Goal: Feedback & Contribution: Contribute content

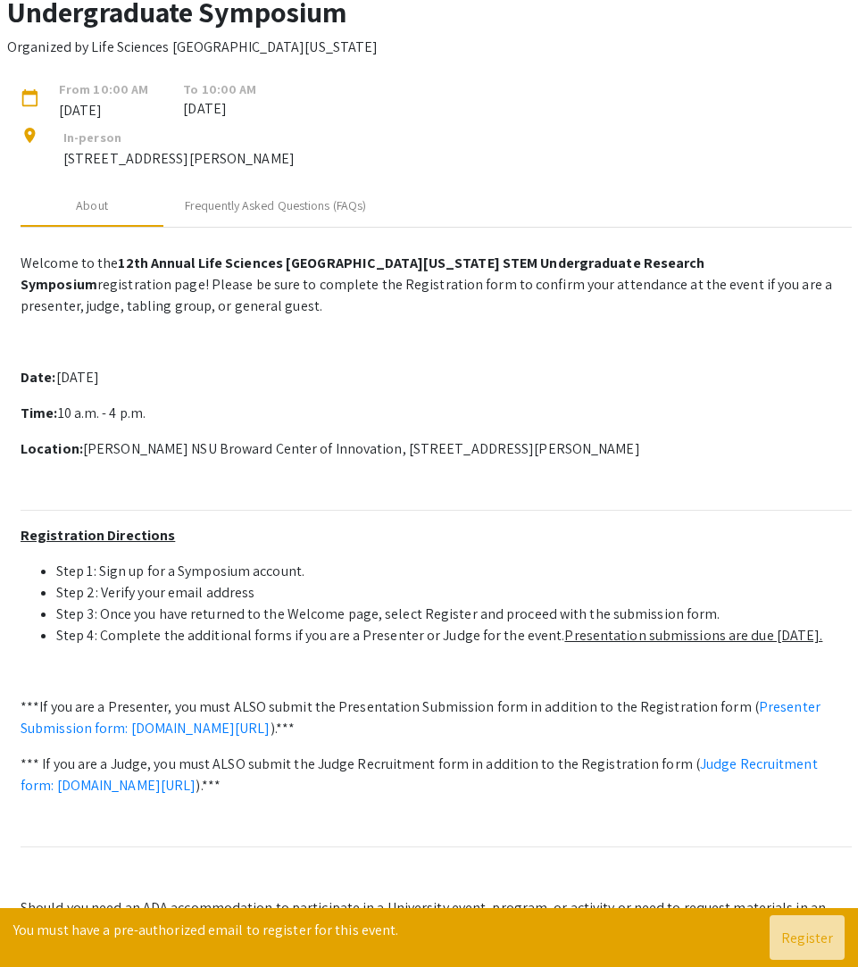
scroll to position [143, 0]
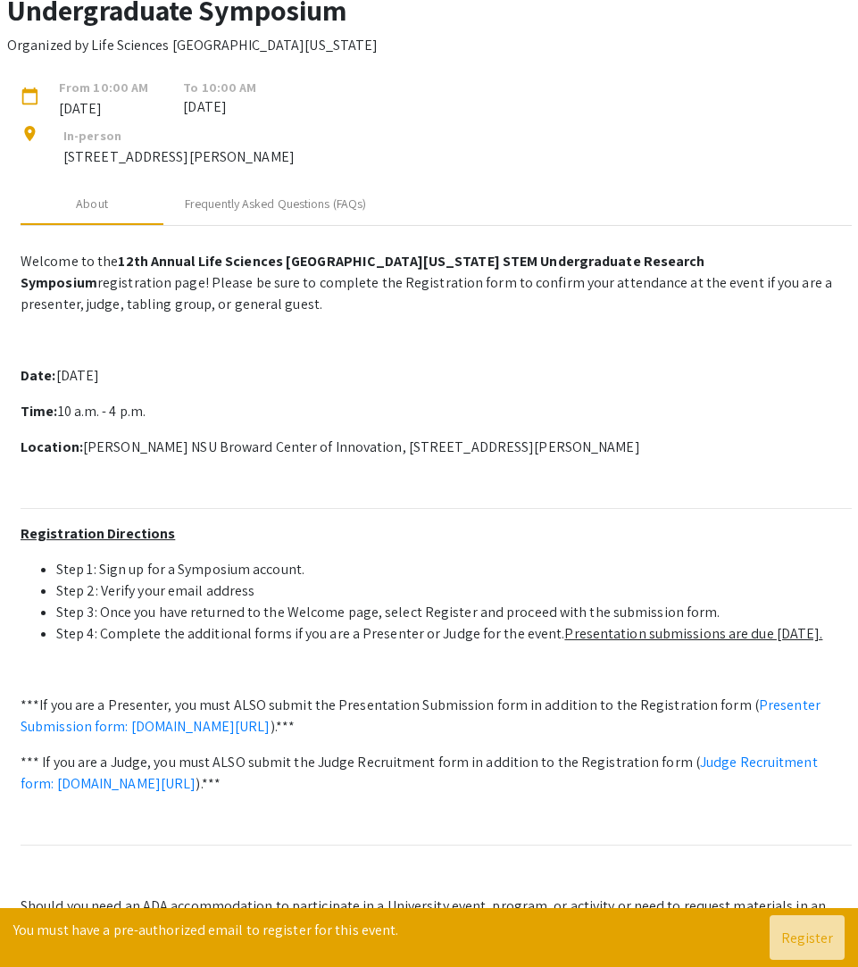
click at [187, 56] on p "Organized by Life Sciences [GEOGRAPHIC_DATA][US_STATE]" at bounding box center [192, 45] width 370 height 21
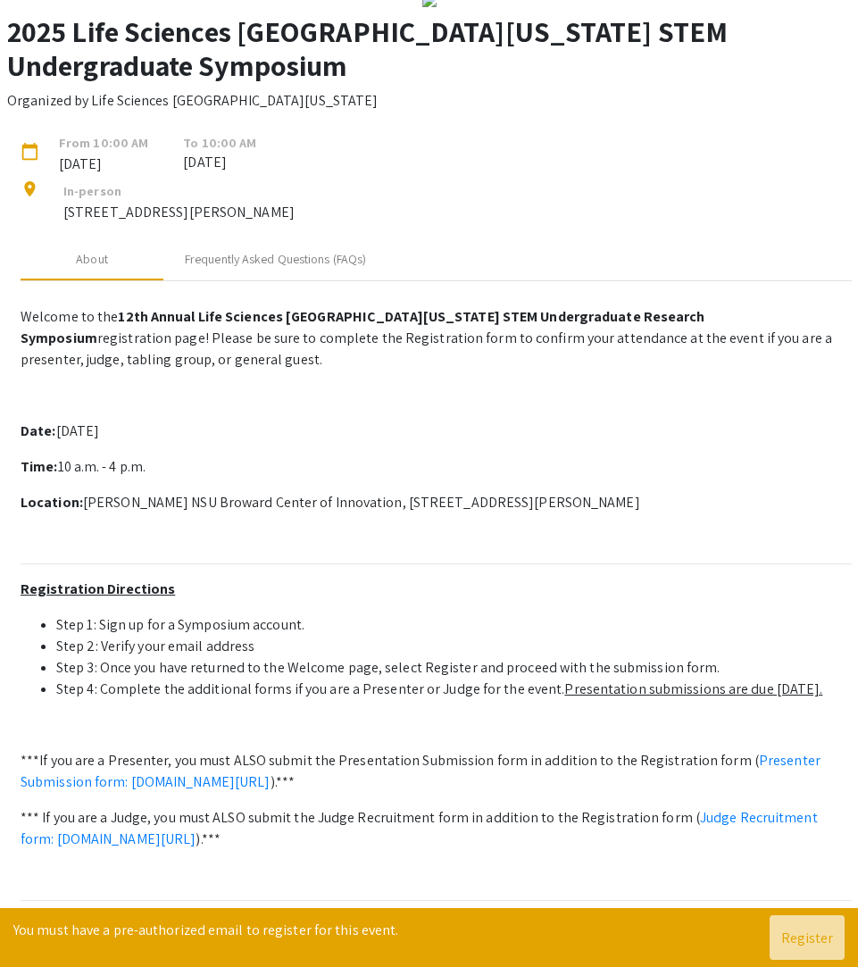
scroll to position [87, 0]
click at [222, 238] on div "In-person [STREET_ADDRESS][PERSON_NAME]" at bounding box center [168, 209] width 253 height 57
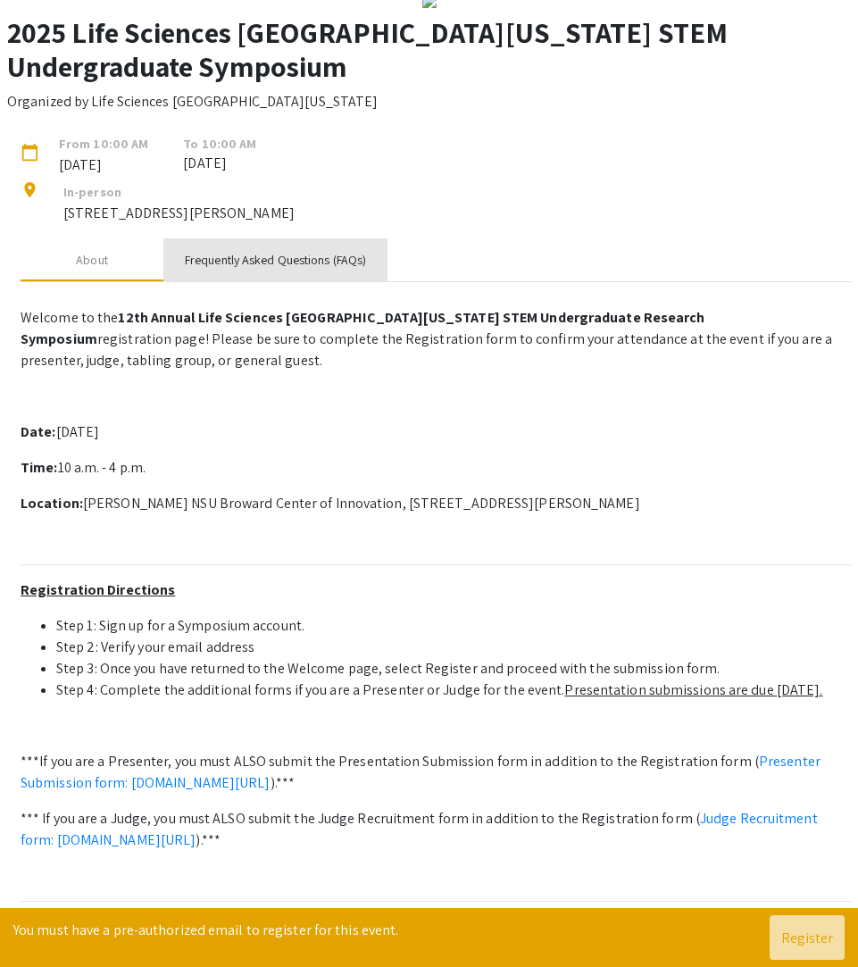
click at [222, 281] on div "Frequently Asked Questions (FAQs)" at bounding box center [275, 259] width 224 height 43
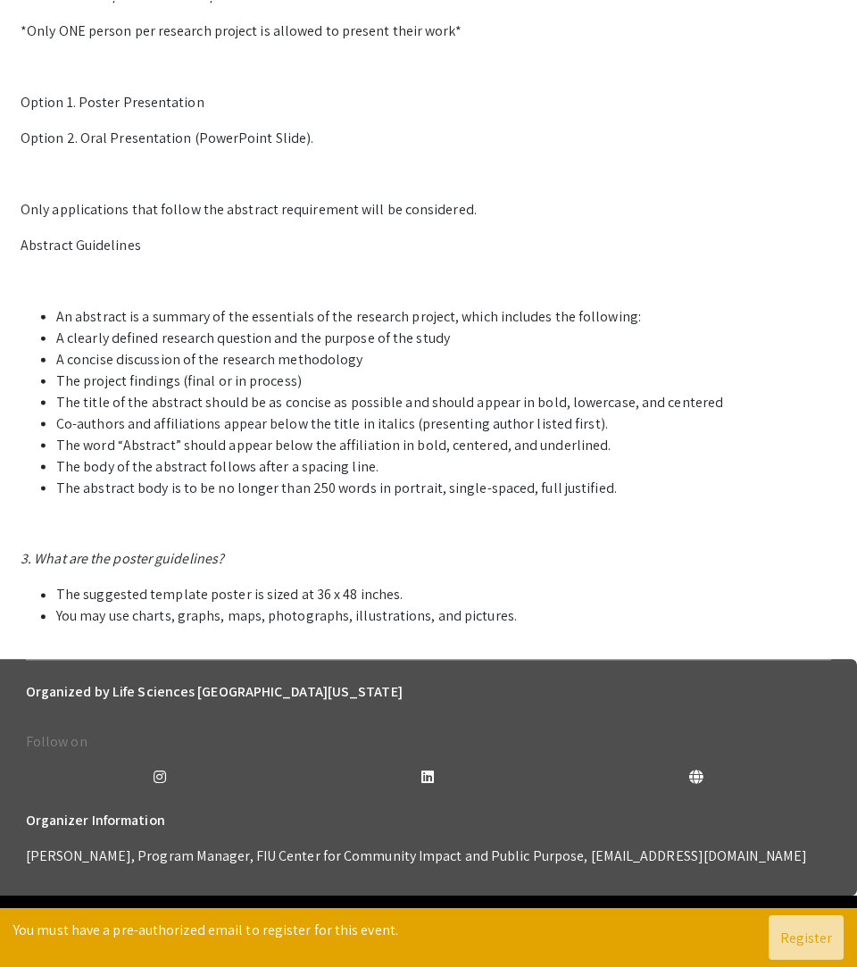
scroll to position [900, 0]
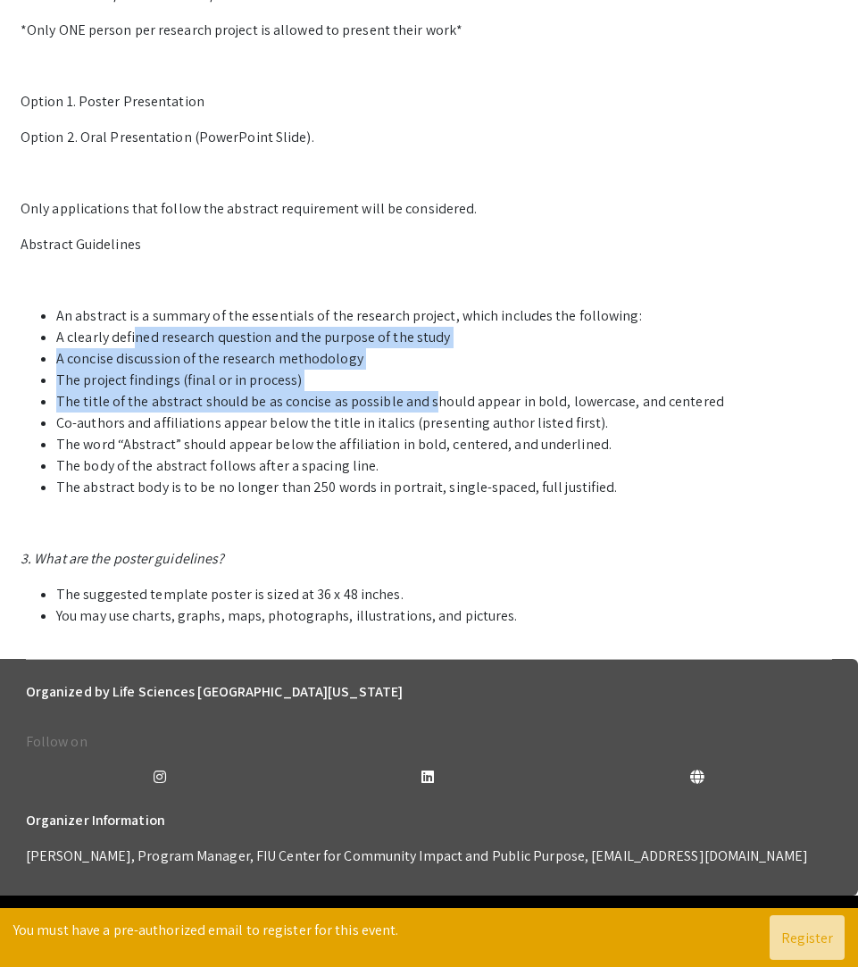
drag, startPoint x: 136, startPoint y: 346, endPoint x: 424, endPoint y: 407, distance: 294.6
click at [426, 407] on ul "An abstract is a summary of the essentials of the research project, which inclu…" at bounding box center [436, 401] width 831 height 193
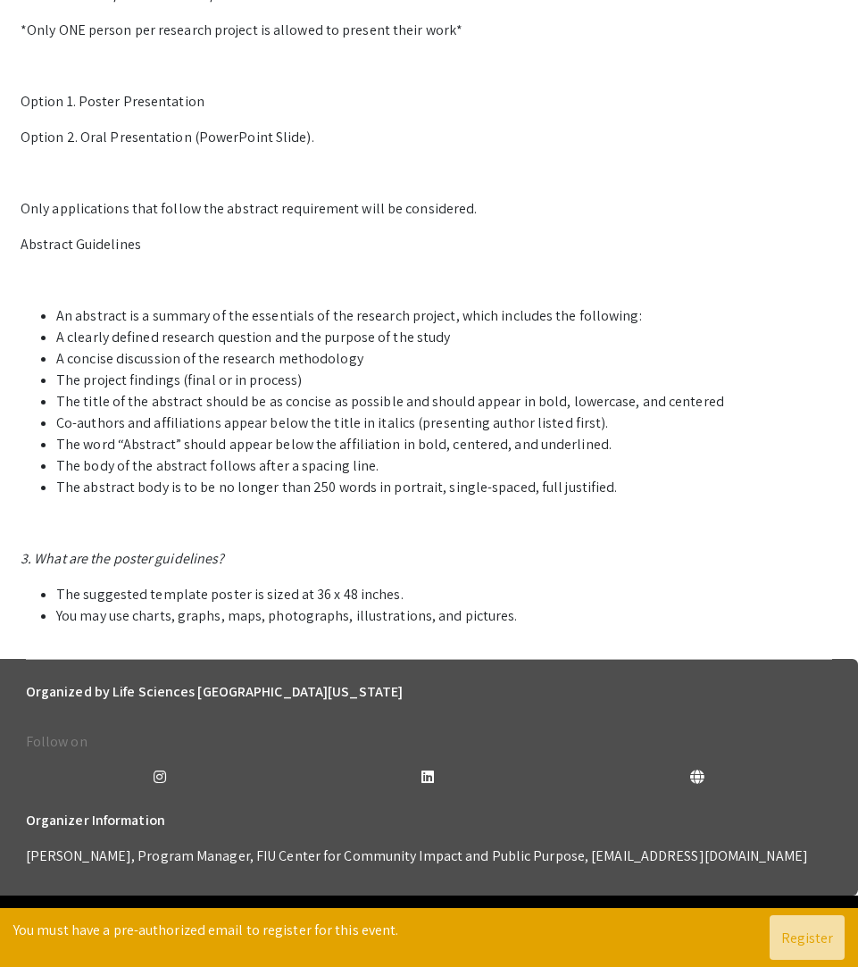
click at [321, 434] on li "Co-authors and affiliations appear below the title in italics (presenting autho…" at bounding box center [453, 422] width 795 height 21
drag, startPoint x: 218, startPoint y: 425, endPoint x: 303, endPoint y: 431, distance: 85.9
click at [303, 431] on li "Co-authors and affiliations appear below the title in italics (presenting autho…" at bounding box center [453, 422] width 795 height 21
click at [286, 455] on li "The word “Abstract” should appear below the affiliation in bold, centered, and …" at bounding box center [453, 444] width 795 height 21
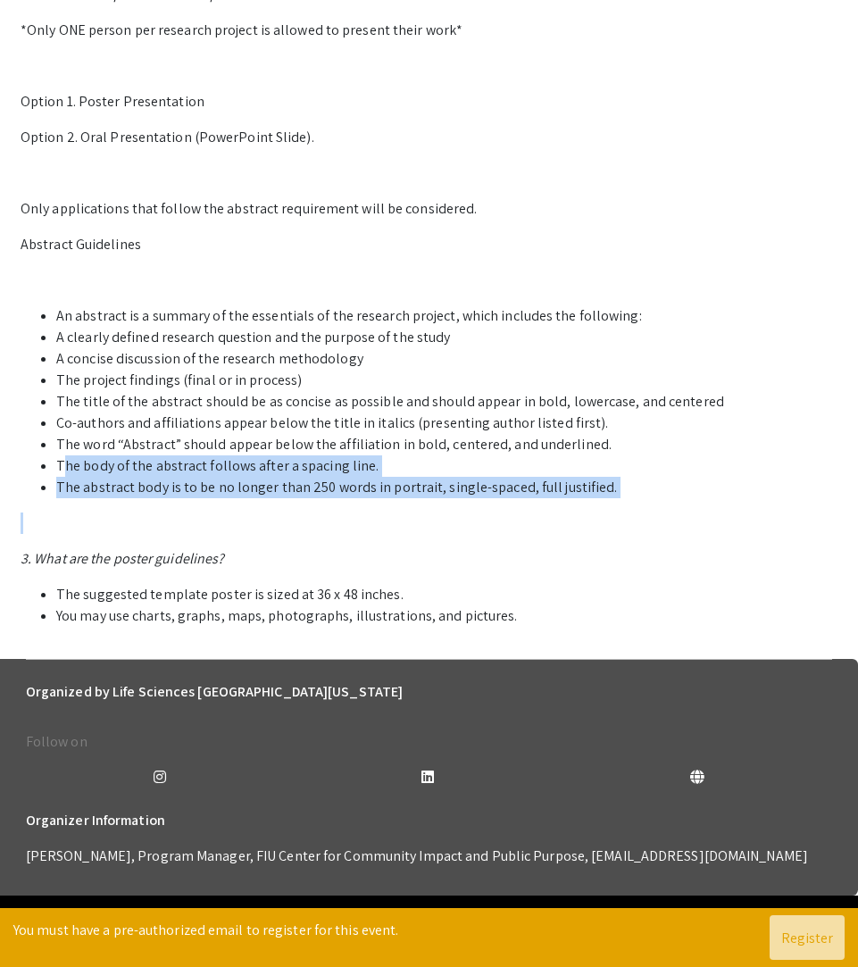
drag, startPoint x: 62, startPoint y: 478, endPoint x: 339, endPoint y: 513, distance: 279.7
click at [342, 513] on p "1. Who can participate in the LSSF STEM Undergraduate Research Symposium? Stude…" at bounding box center [436, 116] width 831 height 1021
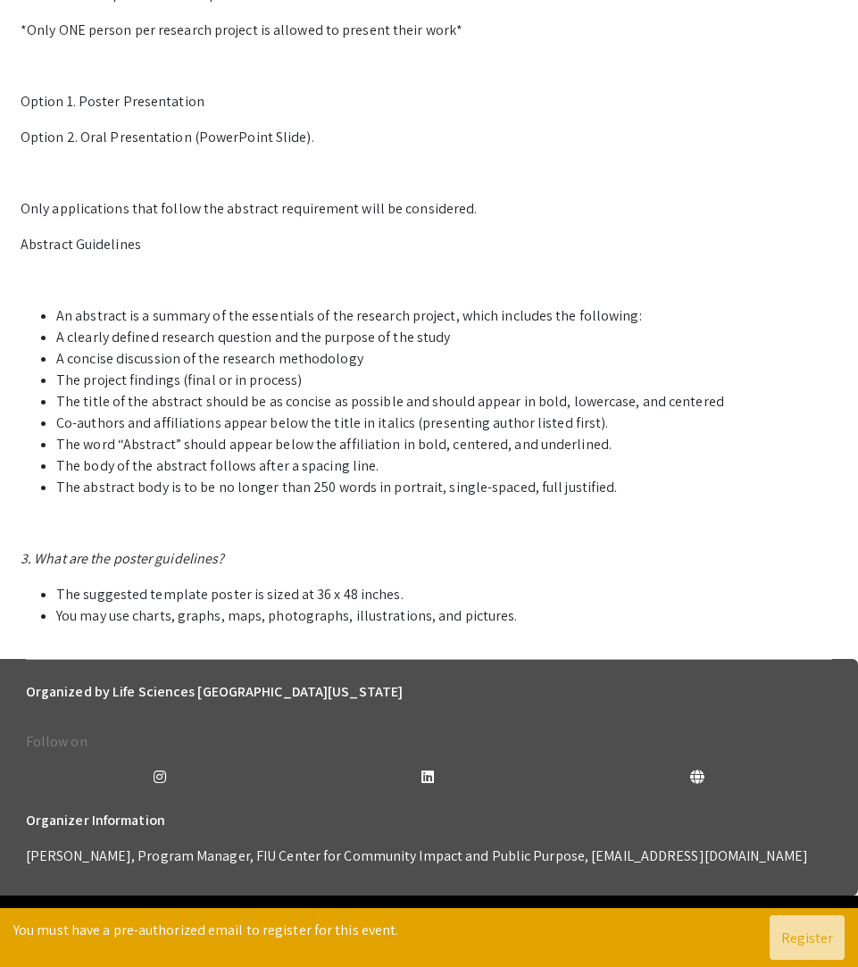
click at [300, 498] on li "The abstract body is to be no longer than 250 words in portrait, single-spaced,…" at bounding box center [453, 487] width 795 height 21
click at [73, 369] on li "A concise discussion of the research methodology" at bounding box center [453, 358] width 795 height 21
drag, startPoint x: 64, startPoint y: 393, endPoint x: 154, endPoint y: 404, distance: 90.0
click at [154, 404] on ul "An abstract is a summary of the essentials of the research project, which inclu…" at bounding box center [436, 401] width 831 height 193
click at [115, 411] on li "The title of the abstract should be as concise as possible and should appear in…" at bounding box center [453, 401] width 795 height 21
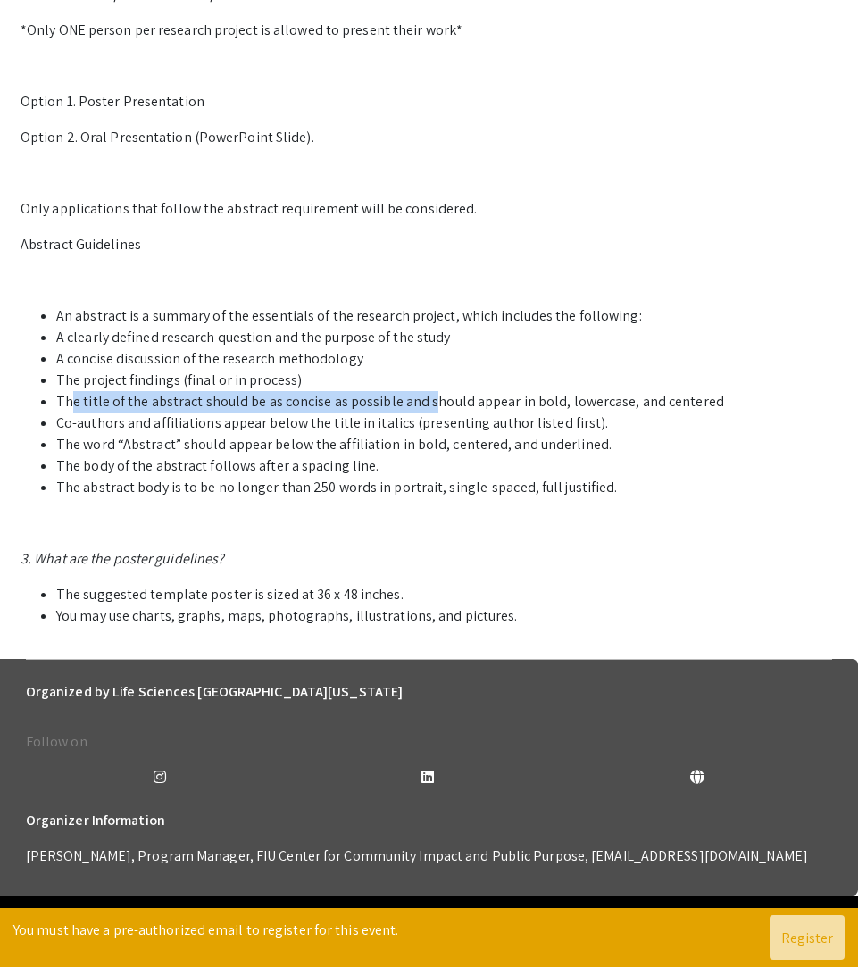
drag, startPoint x: 71, startPoint y: 416, endPoint x: 428, endPoint y: 413, distance: 356.1
click at [428, 412] on li "The title of the abstract should be as concise as possible and should appear in…" at bounding box center [453, 401] width 795 height 21
click at [419, 455] on li "The word “Abstract” should appear below the affiliation in bold, centered, and …" at bounding box center [453, 444] width 795 height 21
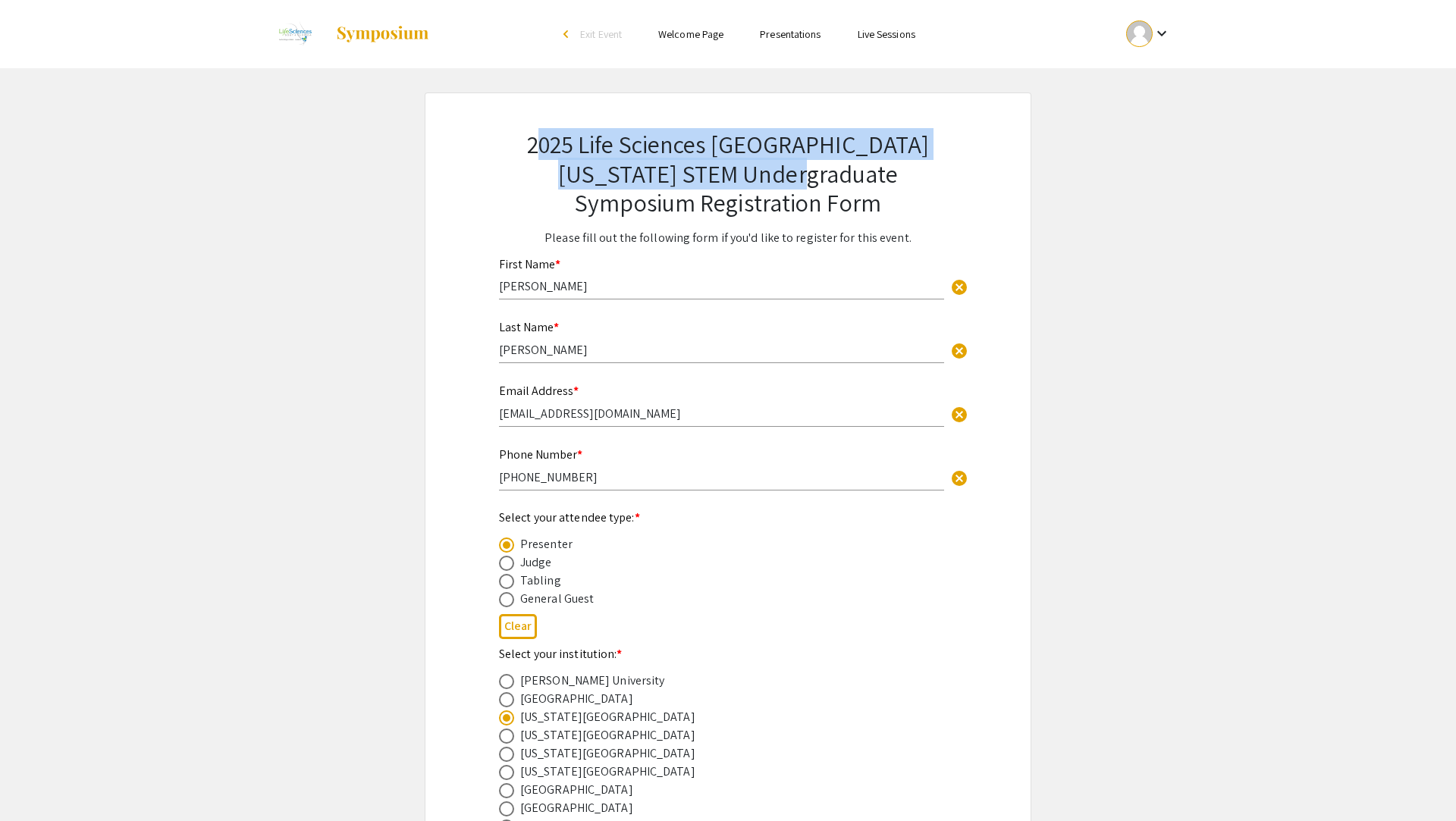
drag, startPoint x: 544, startPoint y: 141, endPoint x: 753, endPoint y: 166, distance: 210.5
click at [728, 167] on h2 "2025 Life Sciences South Florida STEM Undergraduate Symposium Registration Form" at bounding box center [727, 173] width 458 height 87
click at [530, 163] on h2 "2025 Life Sciences South Florida STEM Undergraduate Symposium Registration Form" at bounding box center [727, 173] width 458 height 87
drag, startPoint x: 536, startPoint y: 142, endPoint x: 804, endPoint y: 169, distance: 269.4
click at [728, 169] on h2 "2025 Life Sciences South Florida STEM Undergraduate Symposium Registration Form" at bounding box center [727, 173] width 458 height 87
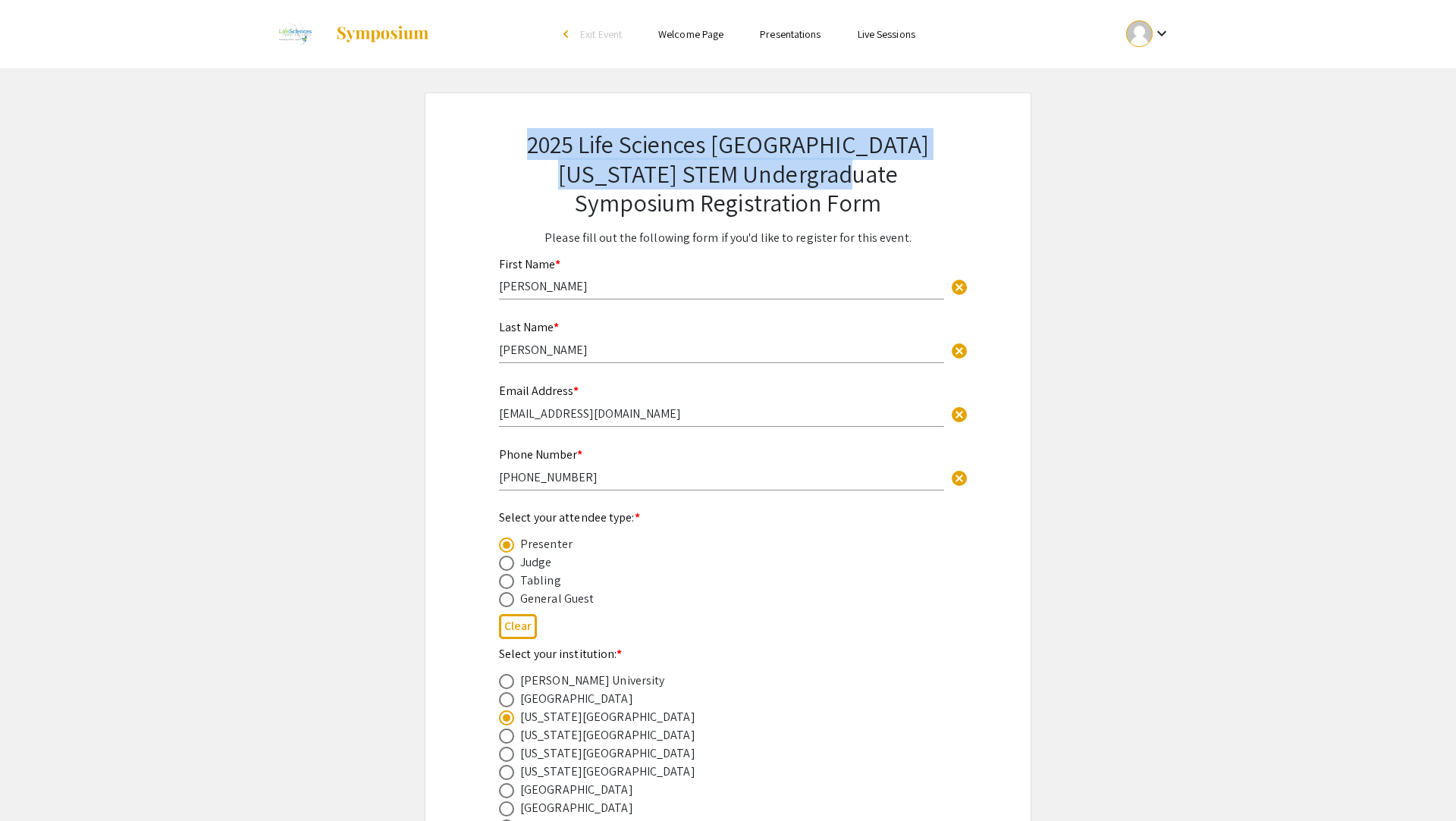
copy h2 "2025 Life Sciences [GEOGRAPHIC_DATA][US_STATE] STEM Undergraduate Symposium"
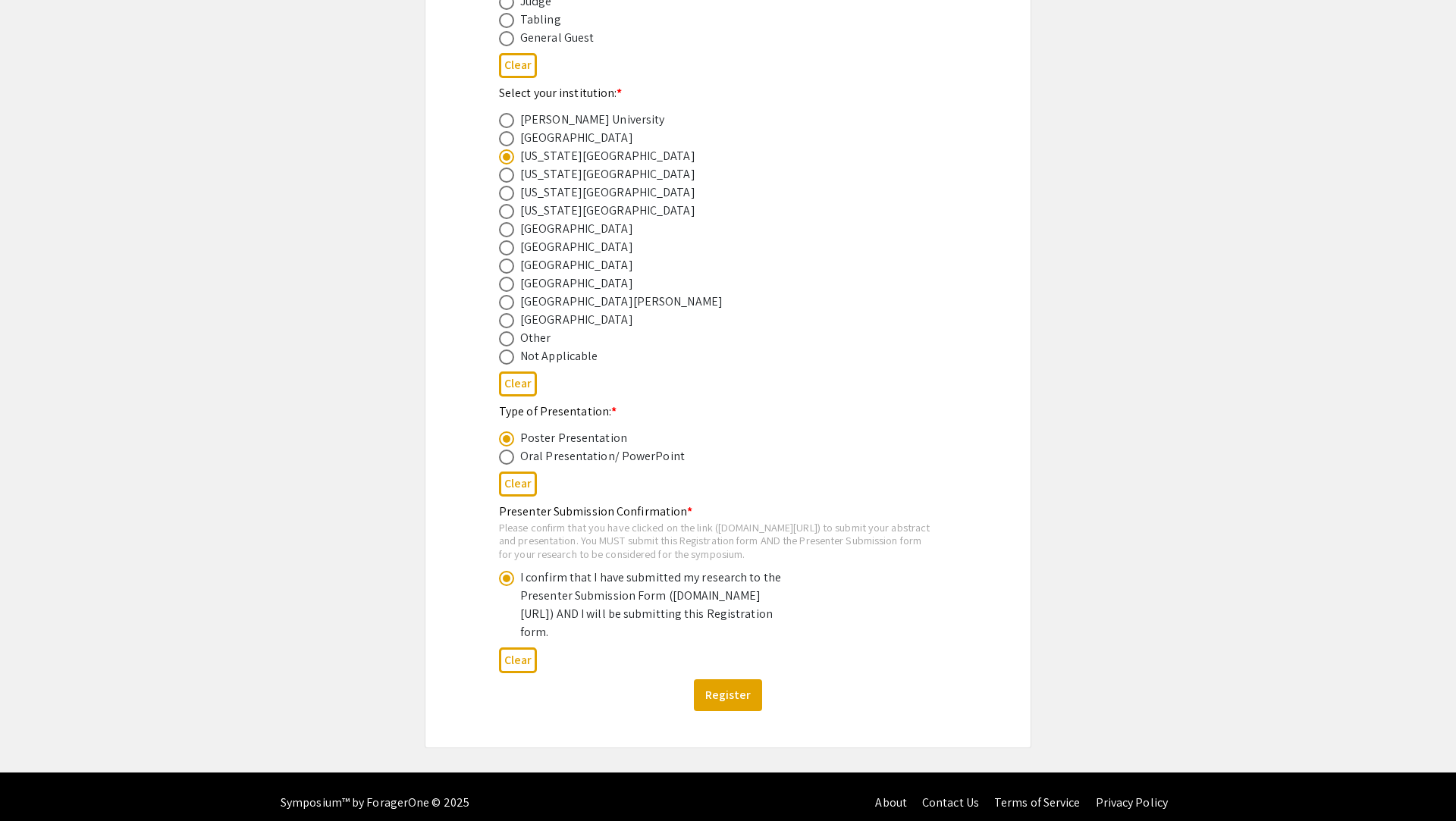
scroll to position [582, 0]
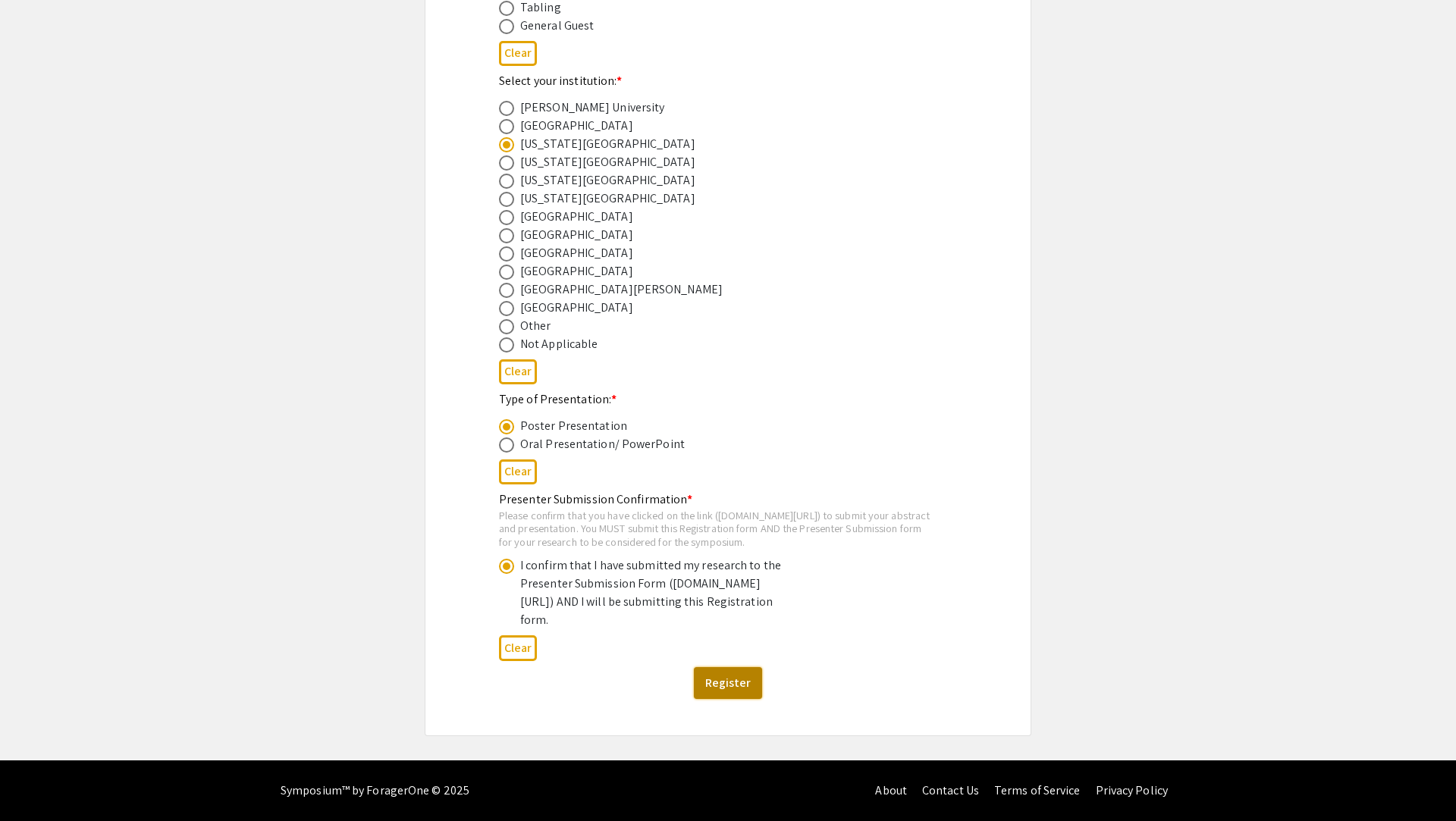
click at [728, 699] on button "Register" at bounding box center [728, 682] width 68 height 31
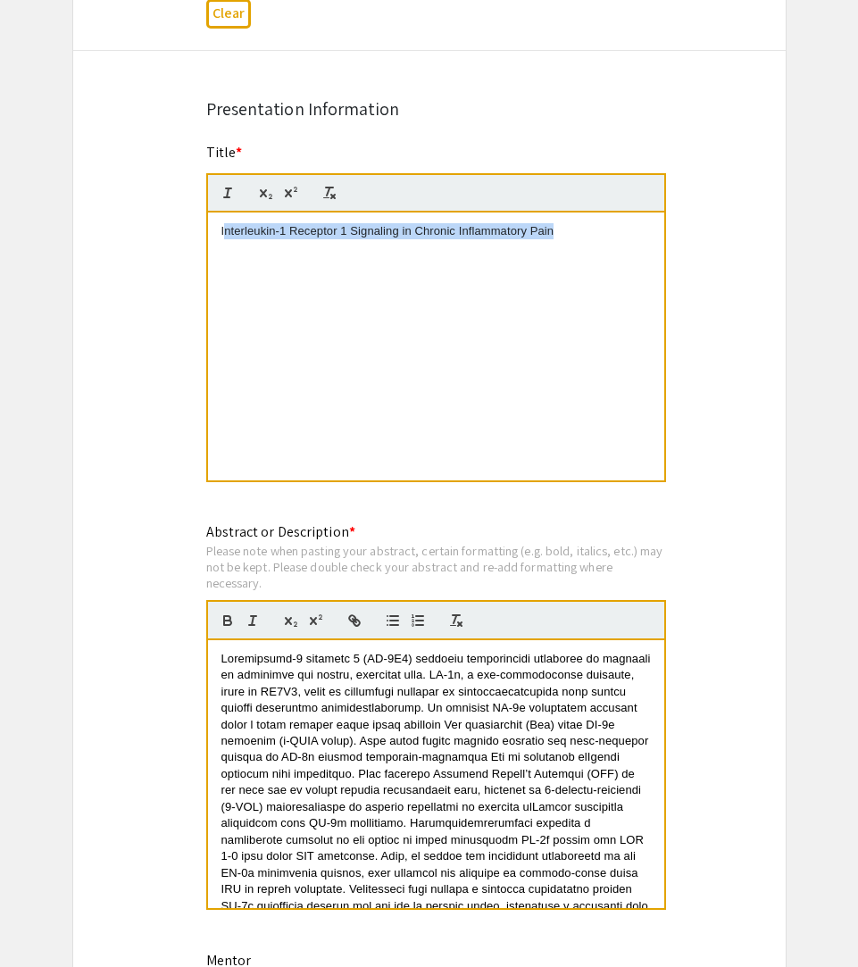
drag, startPoint x: 223, startPoint y: 238, endPoint x: 620, endPoint y: 239, distance: 397.2
click at [620, 239] on p "Interleukin-1 Receptor 1 Signaling in Chronic Inflammatory Pain" at bounding box center [435, 231] width 429 height 16
click at [605, 244] on div "Interleukin-1 Receptor 1 Signaling in Chronic Inflammatory Pain" at bounding box center [436, 346] width 456 height 268
copy p "Interleukin-1 Receptor 1 Signaling in Chronic Inflammatory Pain"
click at [219, 667] on div at bounding box center [436, 774] width 456 height 268
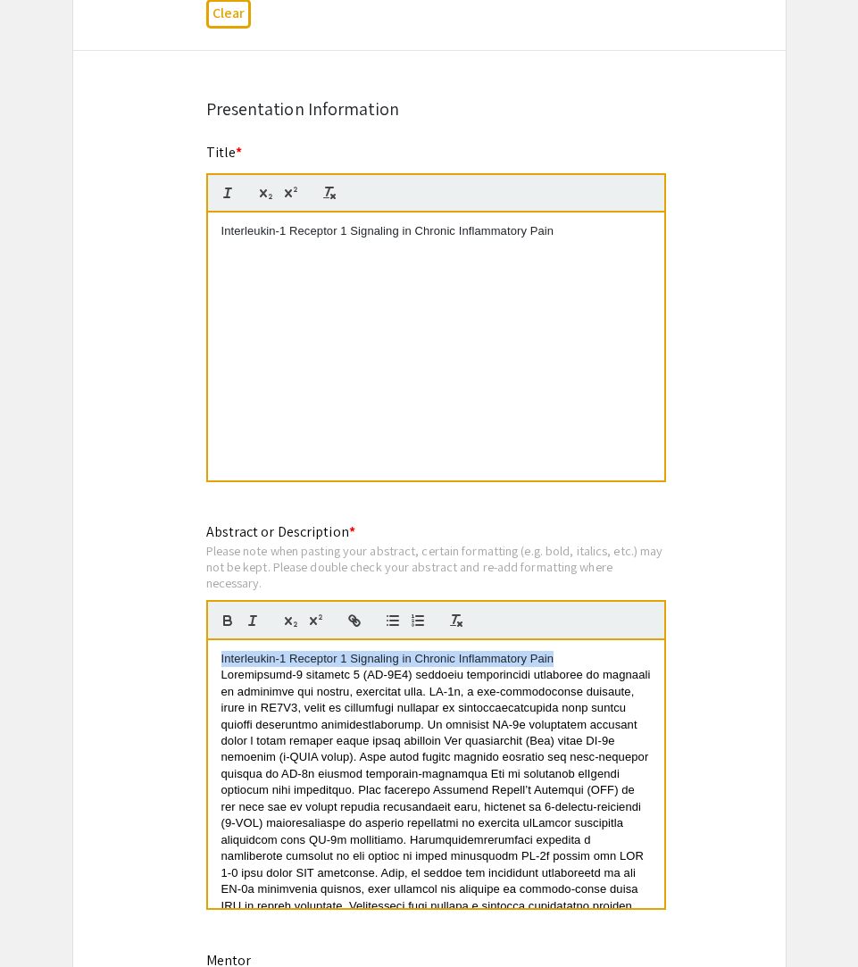
drag, startPoint x: 558, startPoint y: 660, endPoint x: 195, endPoint y: 660, distance: 363.3
click at [195, 660] on div "Abstract or Description * Please note when pasting your abstract, certain forma…" at bounding box center [429, 727] width 473 height 412
click at [594, 667] on p "Interleukin-1 Receptor 1 Signaling in Chronic Inflammatory Pain" at bounding box center [435, 659] width 429 height 16
drag, startPoint x: 597, startPoint y: 668, endPoint x: 245, endPoint y: 653, distance: 352.0
click at [245, 653] on div "Interleukin-1 Receptor 1 Signaling in Chronic Inflammatory Pain" at bounding box center [436, 774] width 456 height 268
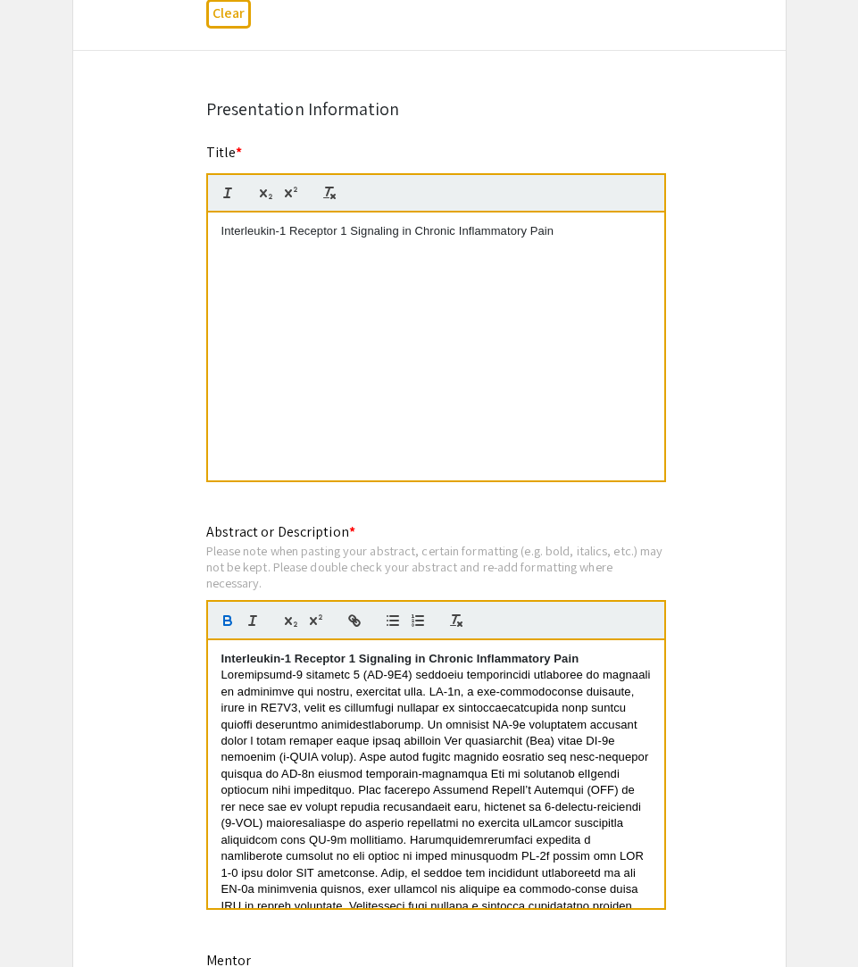
click at [297, 687] on p at bounding box center [435, 831] width 429 height 329
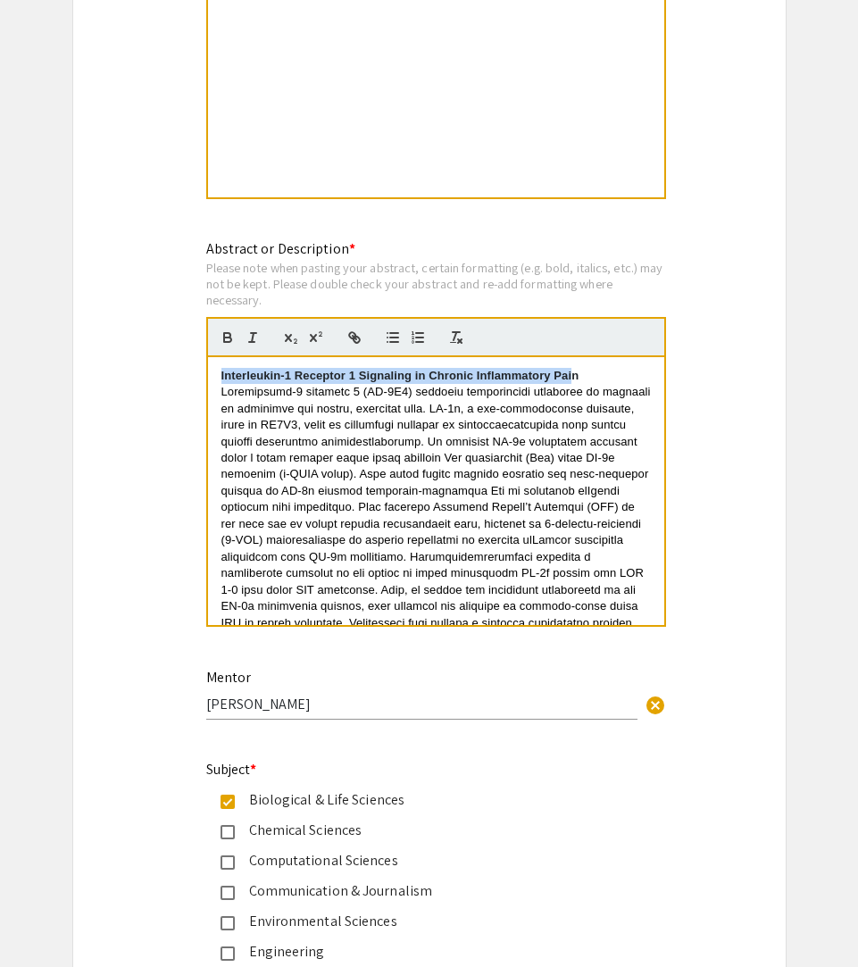
drag, startPoint x: 570, startPoint y: 376, endPoint x: 206, endPoint y: 364, distance: 364.3
click at [206, 364] on div "Interleukin-1 Receptor 1 Signaling in Chronic Inflammatory Pain" at bounding box center [436, 492] width 460 height 270
click at [237, 377] on strong "Interleukin-1 Receptor 1 Signaling in Chronic Inflammatory Pain" at bounding box center [400, 375] width 358 height 13
drag, startPoint x: 222, startPoint y: 378, endPoint x: 595, endPoint y: 384, distance: 373.1
click at [595, 384] on p "Interleukin-1 Receptor 1 Signaling in Chronic Inflammatory Pain" at bounding box center [435, 376] width 429 height 16
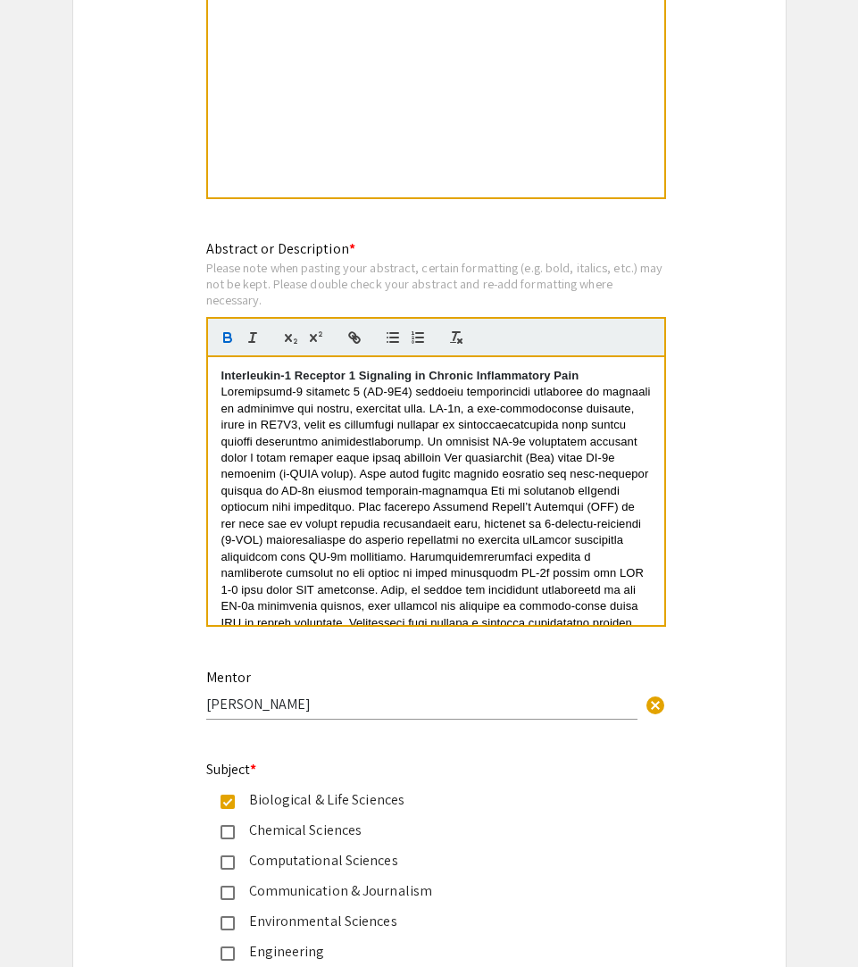
click at [614, 395] on span at bounding box center [437, 548] width 433 height 327
click at [607, 380] on p "Interleukin-1 Receptor 1 Signaling in Chronic Inflammatory Pain" at bounding box center [435, 376] width 429 height 16
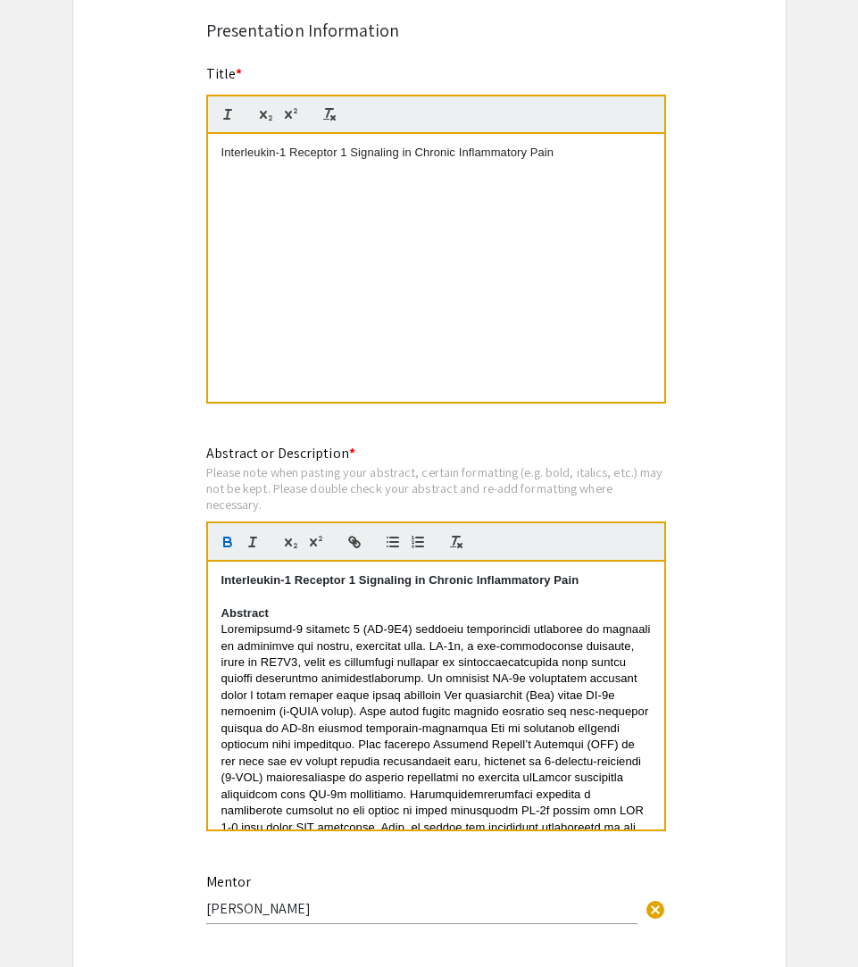
scroll to position [1374, 0]
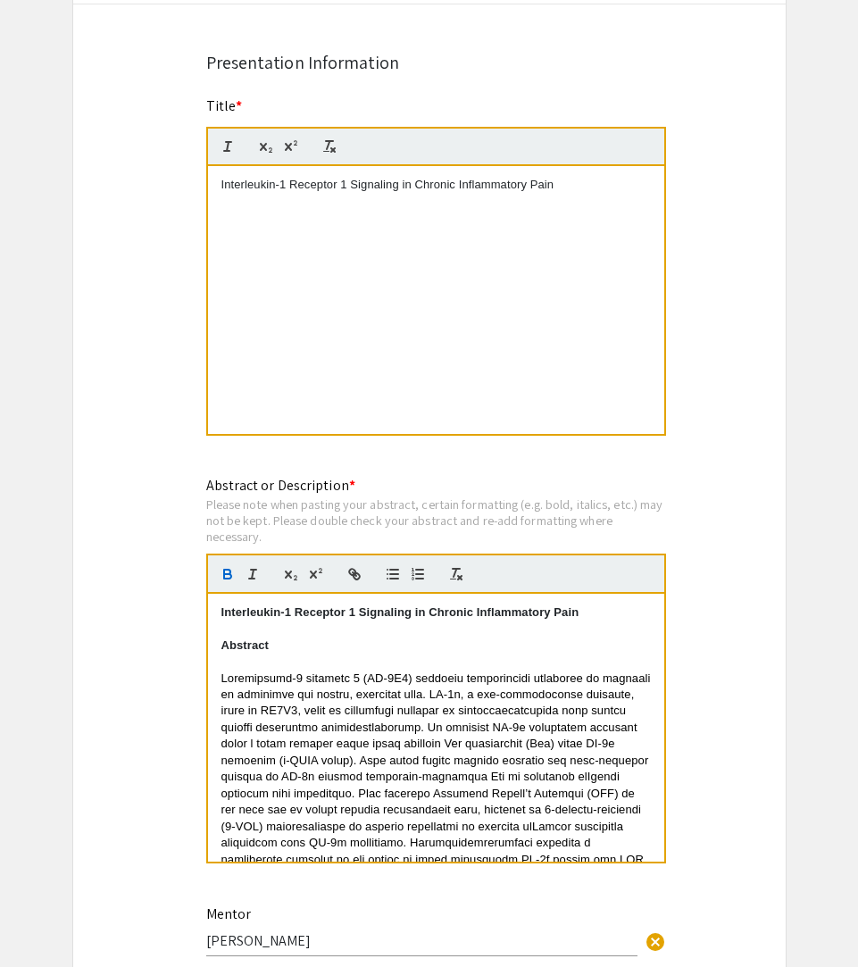
click at [224, 649] on strong "Abstract" at bounding box center [245, 644] width 48 height 13
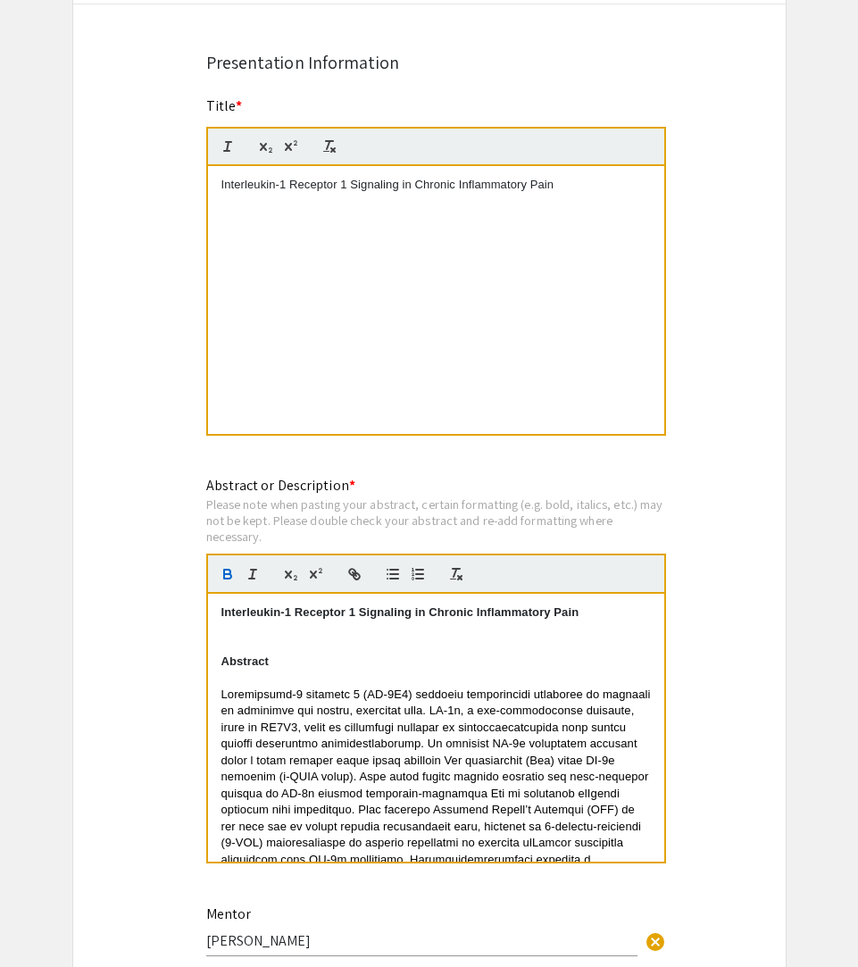
click at [255, 641] on p at bounding box center [435, 645] width 429 height 16
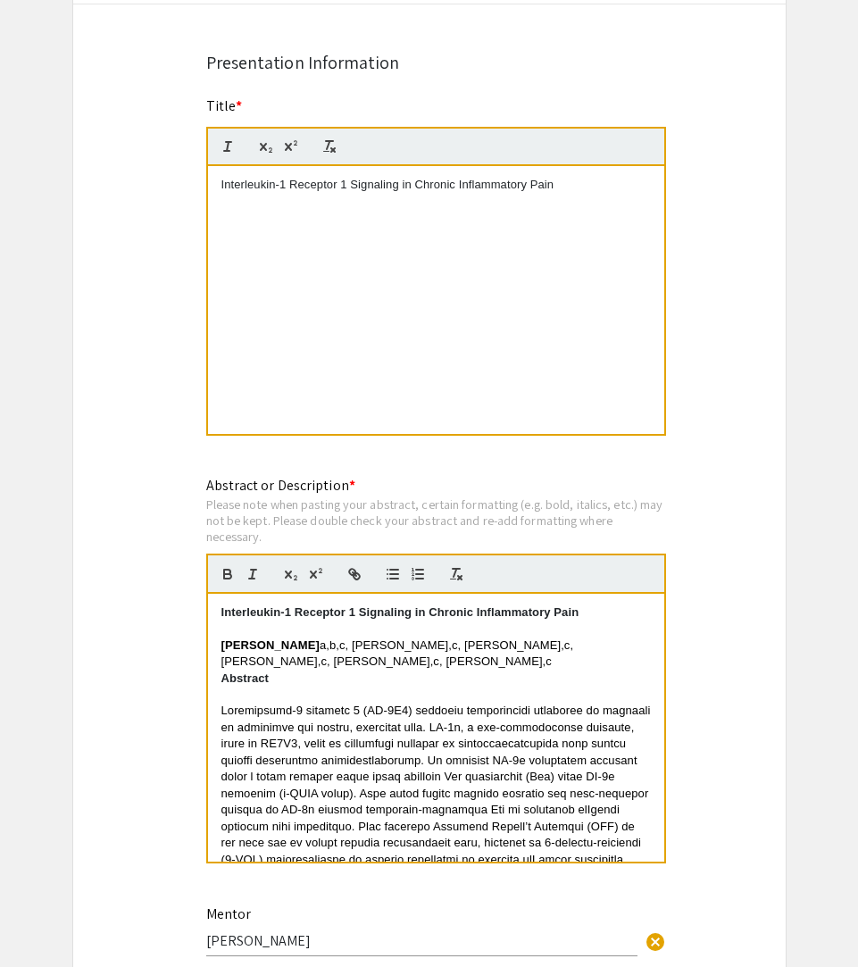
scroll to position [0, 0]
drag, startPoint x: 221, startPoint y: 651, endPoint x: 208, endPoint y: 650, distance: 13.4
click at [209, 651] on div "Interleukin-1 Receptor 1 Signaling in Chronic Inflammatory Pain Jake Thornberry…" at bounding box center [436, 728] width 456 height 268
click at [224, 685] on strong "Abstract" at bounding box center [245, 677] width 48 height 13
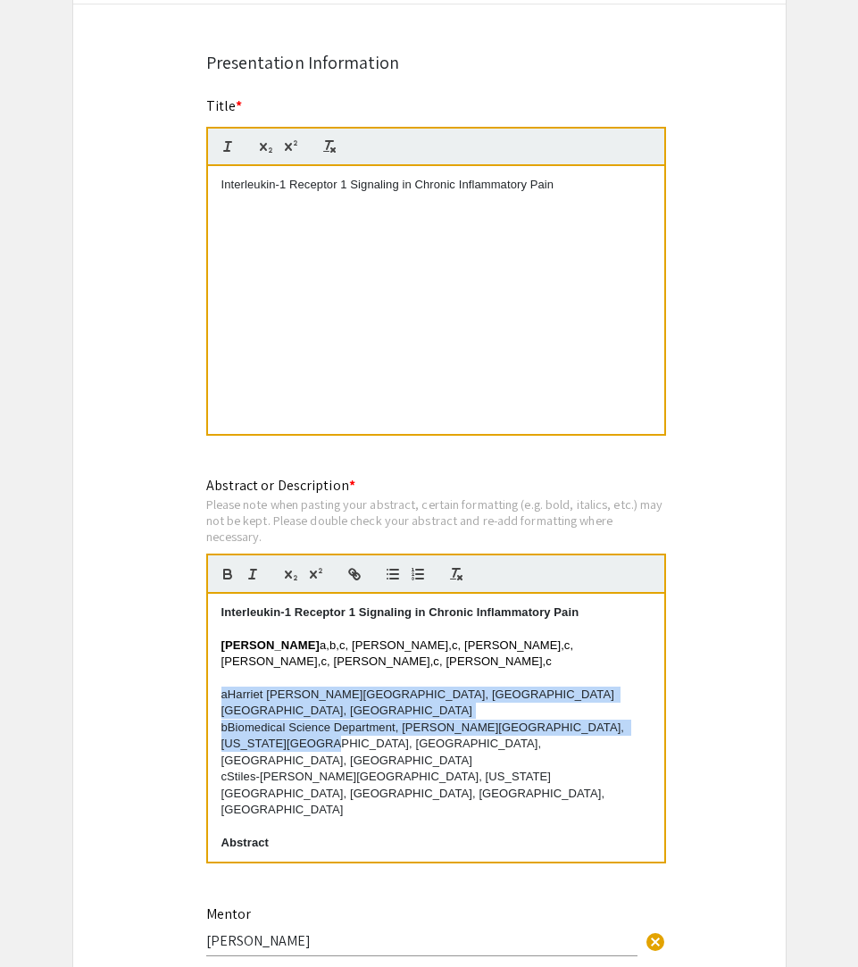
drag, startPoint x: 220, startPoint y: 700, endPoint x: 266, endPoint y: 726, distance: 53.1
click at [266, 726] on div "Interleukin-1 Receptor 1 Signaling in Chronic Inflammatory Pain Jake Thornberry…" at bounding box center [436, 728] width 456 height 268
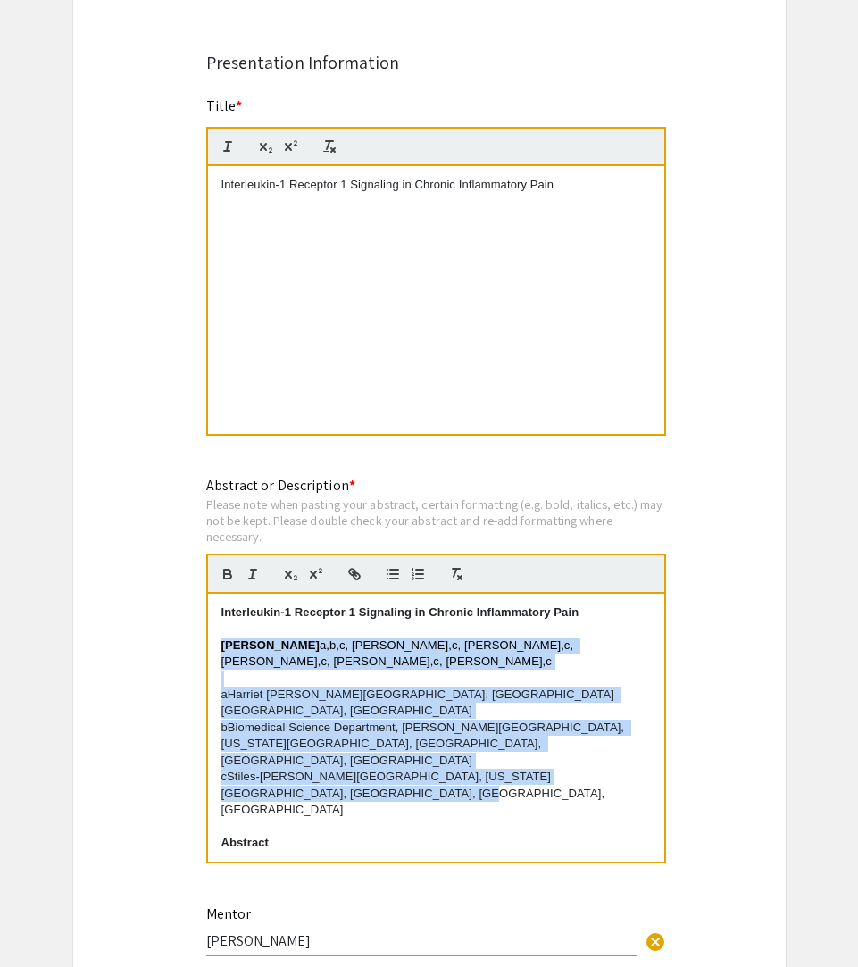
drag, startPoint x: 223, startPoint y: 653, endPoint x: 283, endPoint y: 766, distance: 127.4
click at [283, 766] on div "Interleukin-1 Receptor 1 Signaling in Chronic Inflammatory Pain Jake Thornberry…" at bounding box center [436, 728] width 456 height 268
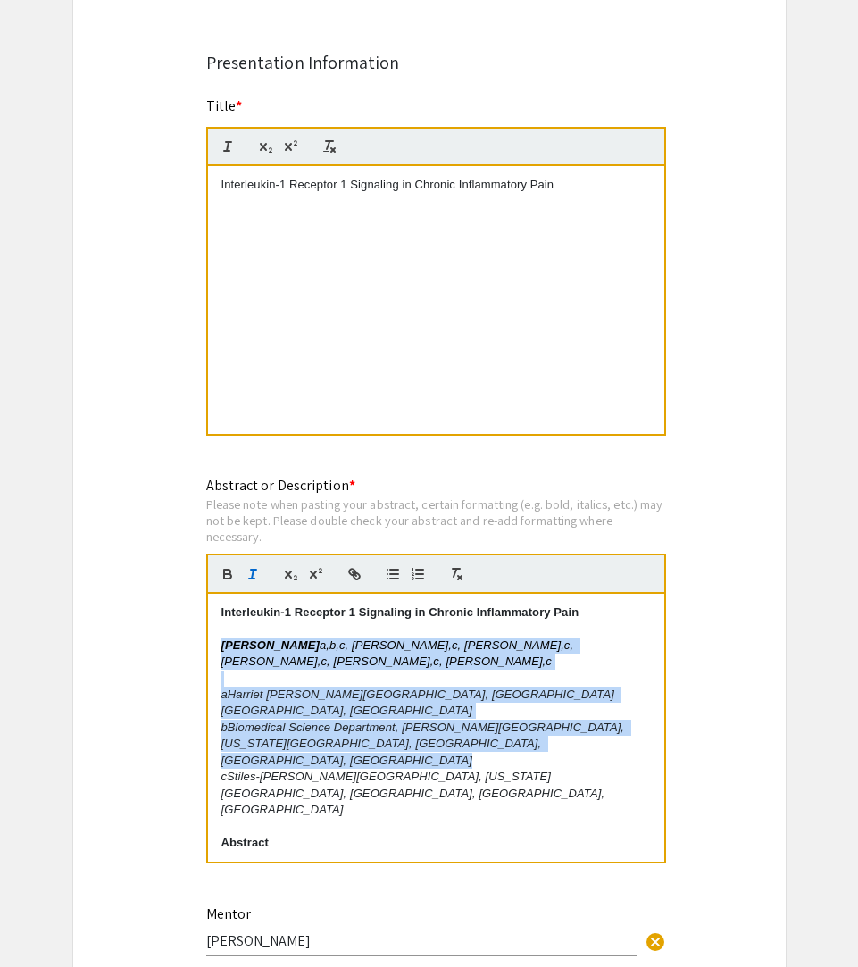
click at [283, 722] on p "bBiomedical Science Department, Charles E. Schmidt College of Medicine, Florida…" at bounding box center [435, 743] width 429 height 49
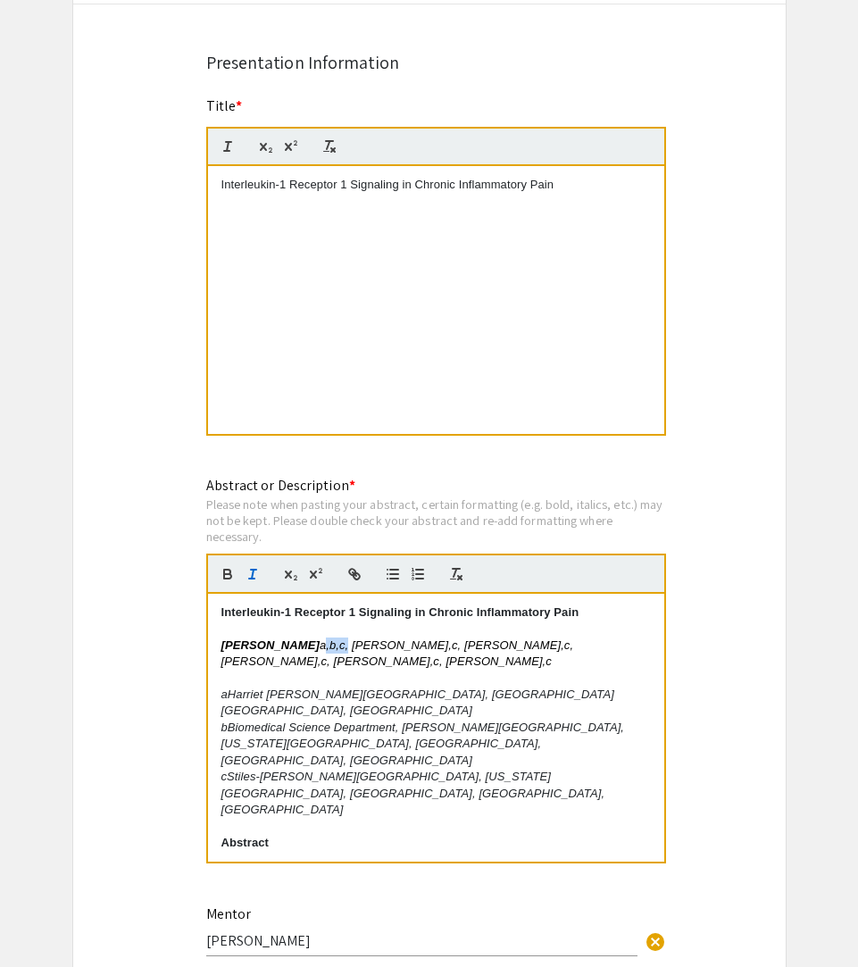
drag, startPoint x: 342, startPoint y: 652, endPoint x: 317, endPoint y: 651, distance: 25.1
click at [317, 651] on em "a,b,c, Madeline Martinezb,c, Daniel Nemethb,c, Ning Quanb,c, Akihiko Ozawab,c, …" at bounding box center [398, 652] width 355 height 29
click at [320, 651] on em "a,b,c, Madeline Martinezb,c, Daniel Nemethb,c, Ning Quanb,c, Akihiko Ozawab,c, …" at bounding box center [398, 652] width 355 height 29
drag, startPoint x: 315, startPoint y: 648, endPoint x: 340, endPoint y: 648, distance: 25.0
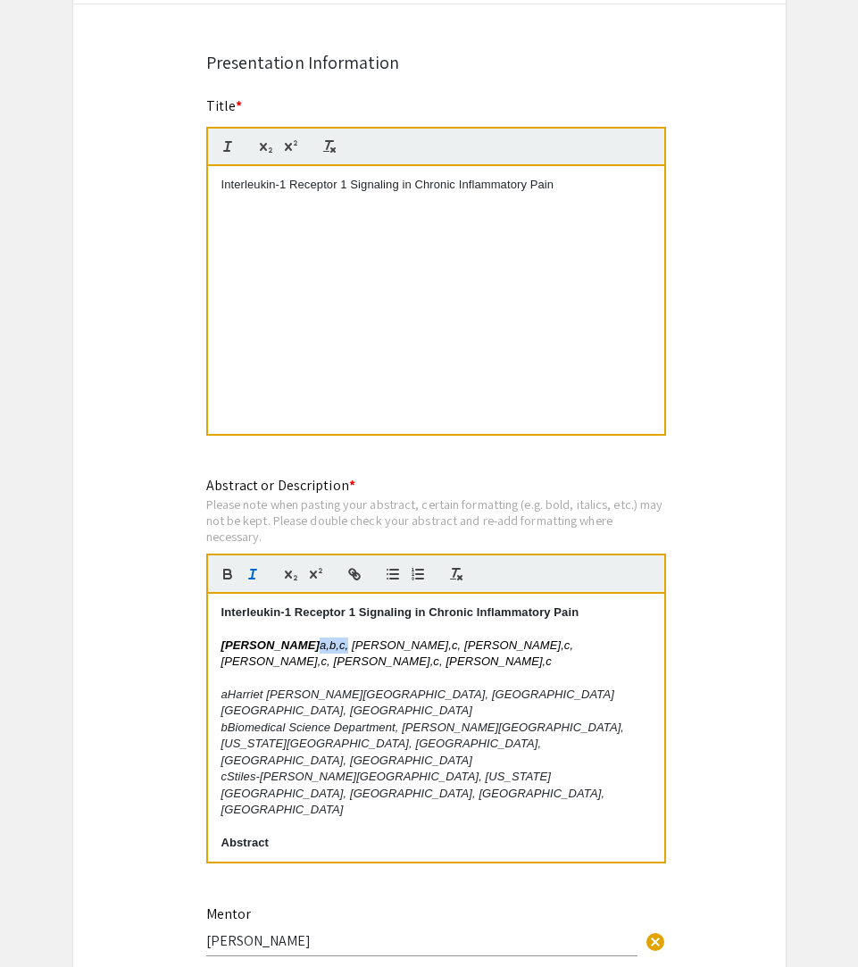
click at [341, 648] on em "a,b,c, Madeline Martinezb,c, Daniel Nemethb,c, Ning Quanb,c, Akihiko Ozawab,c, …" at bounding box center [398, 652] width 355 height 29
click at [311, 576] on icon "button" at bounding box center [312, 574] width 7 height 8
click at [364, 668] on em "Madeline Martinezb,c, Daniel Nemethb,c, Ning Quanb,c, Akihiko Ozawab,c, Lawrenc…" at bounding box center [393, 652] width 345 height 29
drag, startPoint x: 437, startPoint y: 653, endPoint x: 452, endPoint y: 654, distance: 14.3
click at [453, 654] on em "Madeline Martinezb,c, Daniel Nemethb,c, Ning Quanb,c, Akihiko Ozawab,c, Lawrenc…" at bounding box center [393, 652] width 345 height 29
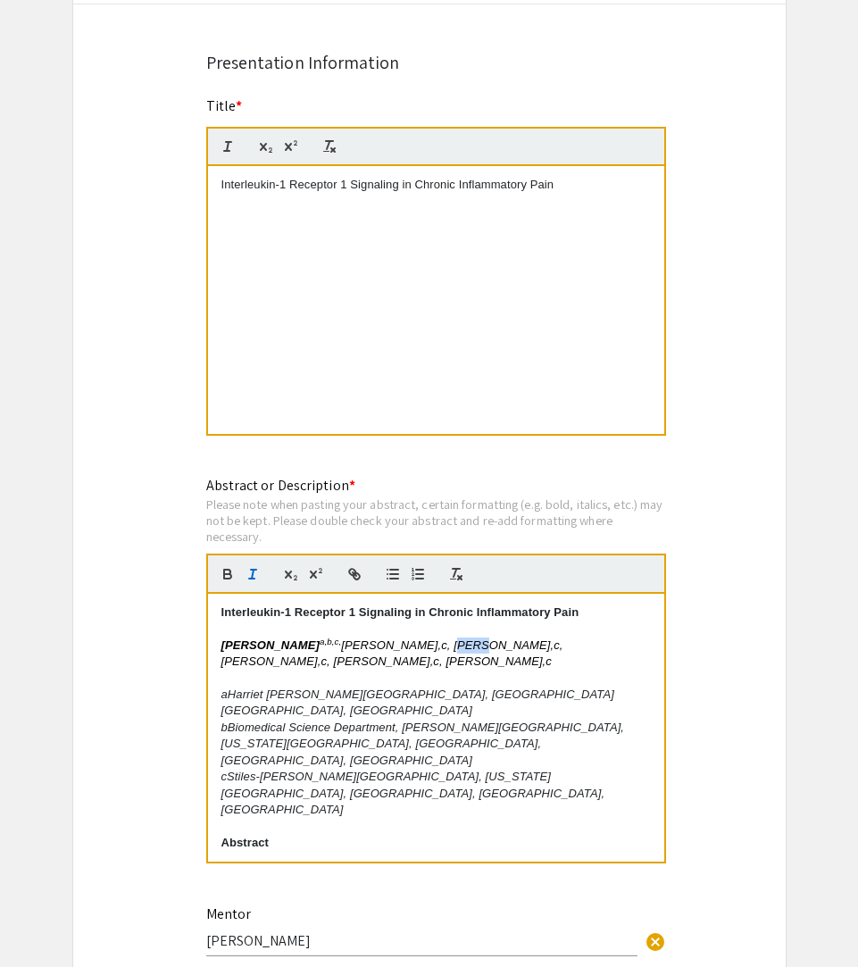
drag, startPoint x: 436, startPoint y: 652, endPoint x: 453, endPoint y: 651, distance: 17.1
click at [453, 651] on em "Madeline Martinezb,c, Daniel Nemethb,c, Ning Quanb,c, Akihiko Ozawab,c, Lawrenc…" at bounding box center [393, 652] width 345 height 29
click at [319, 576] on icon "button" at bounding box center [316, 574] width 16 height 16
click at [444, 652] on p "Jake Thornberry a,b,c, Madeline Martinez b,c, Daniel Nemethb,c, Ning Quanb,c, A…" at bounding box center [435, 653] width 429 height 33
drag, startPoint x: 435, startPoint y: 672, endPoint x: 221, endPoint y: 643, distance: 215.2
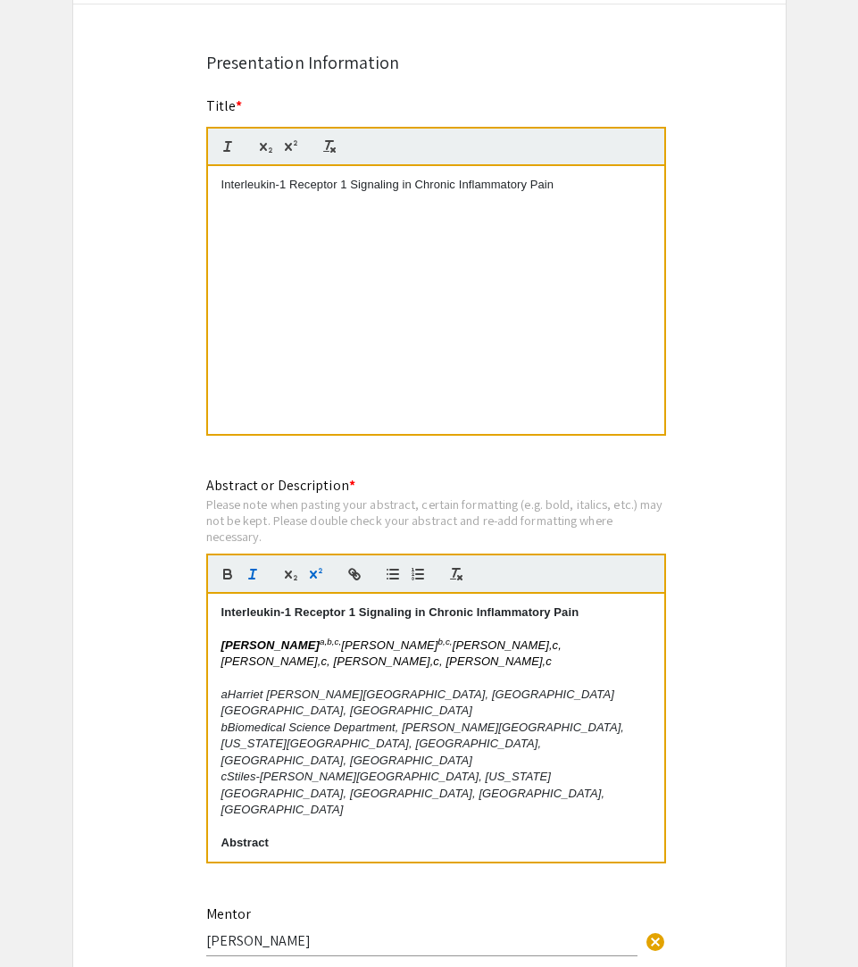
click at [221, 643] on p "Jake Thornberry a,b,c, Madeline Martinez b,c, Daniel Nemethb,c, Ning Quanb,c, A…" at bounding box center [435, 653] width 429 height 33
drag, startPoint x: 410, startPoint y: 669, endPoint x: 220, endPoint y: 647, distance: 190.5
click at [221, 647] on p "Jake Thornberry a,b,c, Madeline Martinez b,c, Daniel Nemethb,c, Ning Quanb,c, A…" at bounding box center [435, 653] width 429 height 33
drag, startPoint x: 410, startPoint y: 668, endPoint x: 222, endPoint y: 654, distance: 188.0
click at [222, 654] on p "Jake Thornberry a,b,c, Madeline Martinez b,c, Daniel Nemethb,c, Ning Quanb,c, A…" at bounding box center [435, 653] width 429 height 33
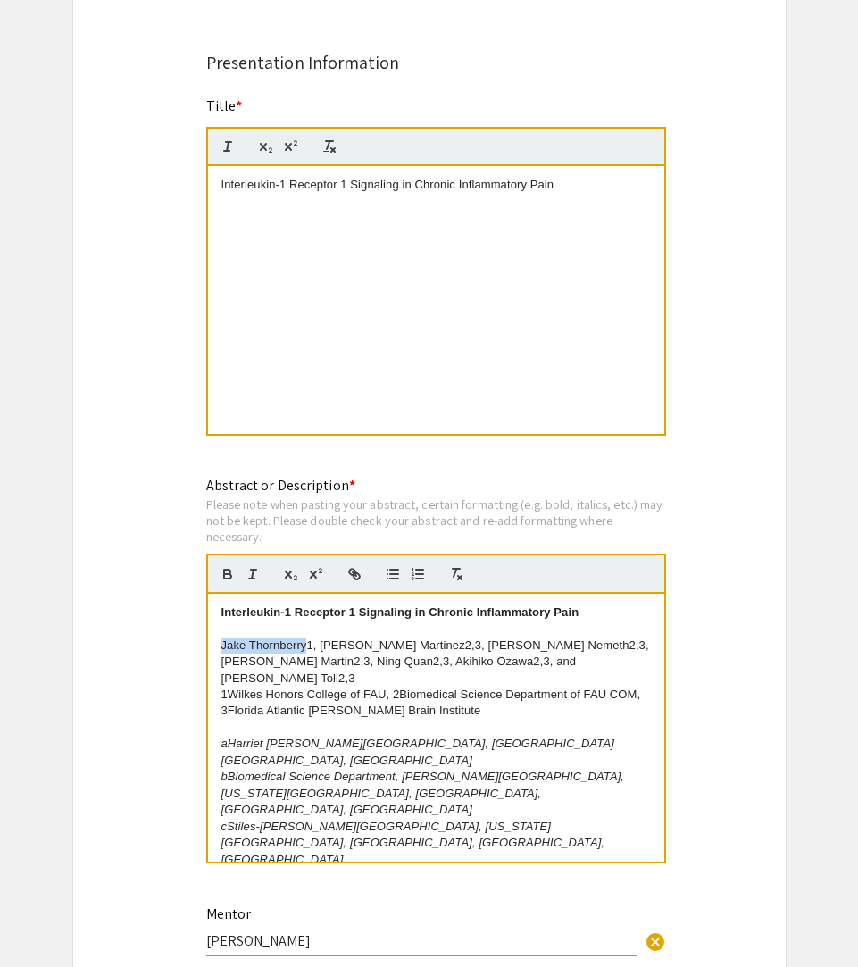
drag, startPoint x: 221, startPoint y: 647, endPoint x: 299, endPoint y: 652, distance: 77.8
click at [299, 652] on p "Jake Thornberry1, Madeline Martinez2,3, Daniel Nemeth2,3, Mason Martin2,3, Ning…" at bounding box center [435, 661] width 429 height 49
drag, startPoint x: 305, startPoint y: 649, endPoint x: 211, endPoint y: 645, distance: 94.7
click at [211, 645] on div "Interleukin-1 Receptor 1 Signaling in Chronic Inflammatory Pain Jake Thornberry…" at bounding box center [436, 728] width 456 height 268
click at [227, 651] on strong "Jake Thornberry" at bounding box center [270, 644] width 98 height 13
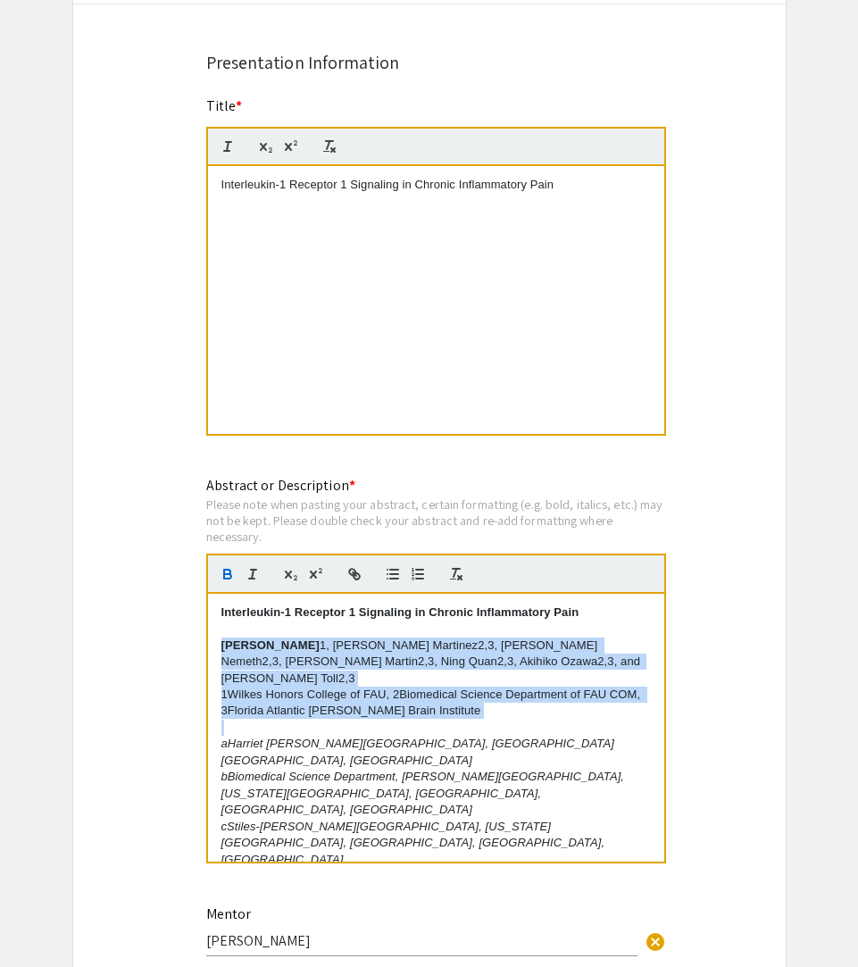
drag, startPoint x: 224, startPoint y: 649, endPoint x: 519, endPoint y: 721, distance: 303.3
click at [519, 721] on div "Interleukin-1 Receptor 1 Signaling in Chronic Inflammatory Pain Jake Thornberry…" at bounding box center [436, 728] width 456 height 268
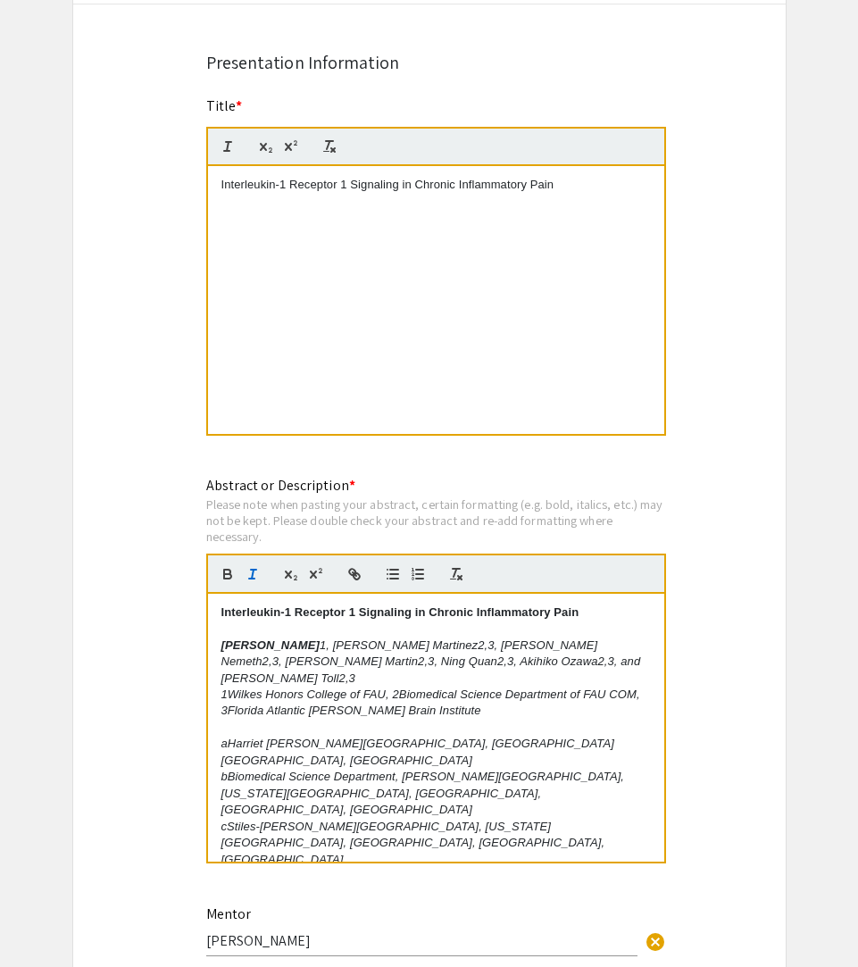
click at [372, 673] on p "Jake Thornberry 1, Madeline Martinez2,3, Daniel Nemeth2,3, Mason Martin2,3, Nin…" at bounding box center [435, 661] width 429 height 49
click at [223, 687] on em "1Wilkes Honors College of FAU, 2Biomedical Science Department of FAU COM, 3Flor…" at bounding box center [432, 701] width 422 height 29
click at [394, 687] on em "1Wilkes Honors College of FAU, 2Biomedical Science Department of FAU COM, 3Flor…" at bounding box center [432, 701] width 422 height 29
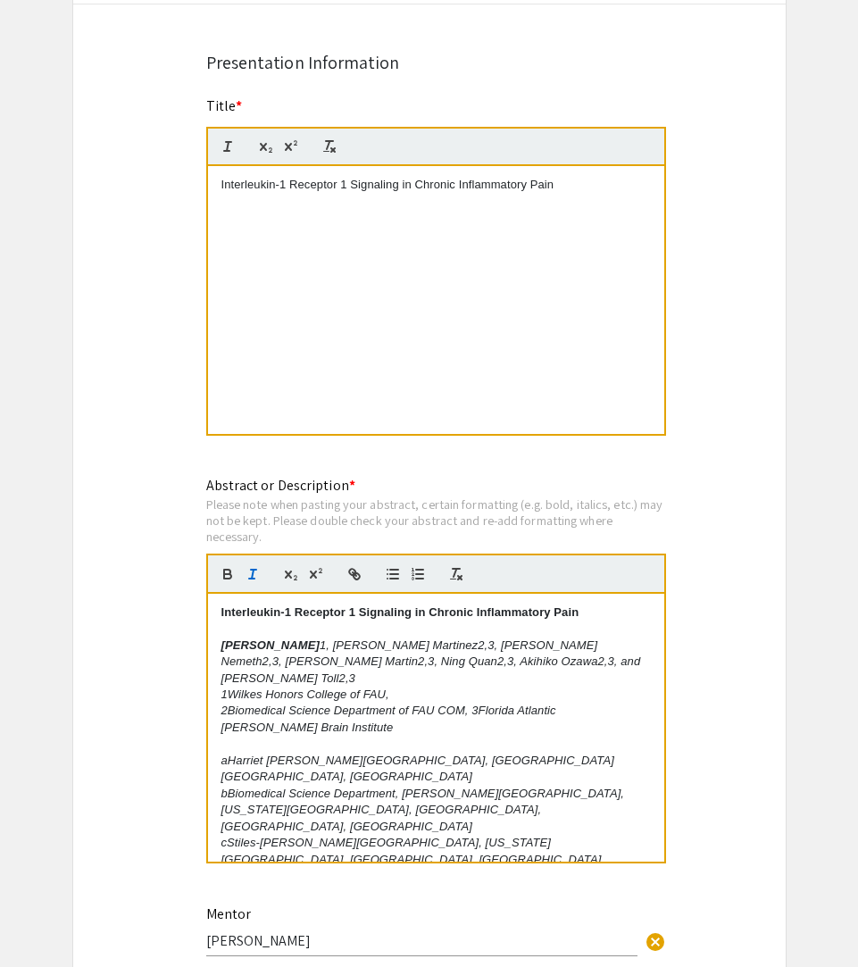
click at [472, 703] on em "﻿ 2Biomedical Science Department of FAU COM, 3Florida Atlantic Stiles-Nicholson…" at bounding box center [390, 717] width 338 height 29
click at [219, 678] on div "Interleukin-1 Receptor 1 Signaling in Chronic Inflammatory Pain Jake Thornberry…" at bounding box center [436, 728] width 456 height 268
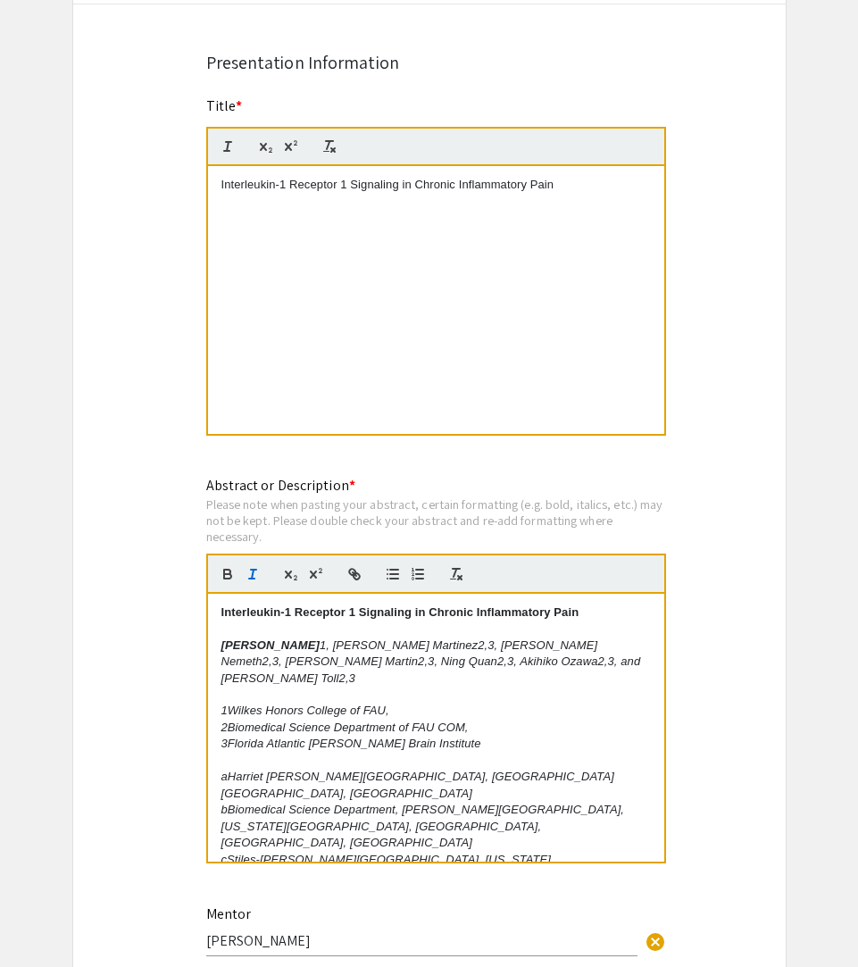
click at [319, 652] on em "1, Madeline Martinez2,3, Daniel Nemeth2,3, Mason Martin2,3, Ning Quan2,3, Akihi…" at bounding box center [432, 661] width 423 height 46
click at [320, 574] on icon "button" at bounding box center [316, 574] width 16 height 16
click at [436, 652] on em ", Madeline Martinez2,3, Daniel Nemeth2,3, Mason Martin2,3, Ning Quan2,3, Akihik…" at bounding box center [432, 661] width 423 height 46
click at [317, 580] on icon "button" at bounding box center [316, 574] width 16 height 16
click at [537, 648] on em ", Daniel Nemeth2,3, Mason Martin2,3, Ning Quan2,3, Akihiko Ozawa2,3, and Lawren…" at bounding box center [416, 661] width 390 height 46
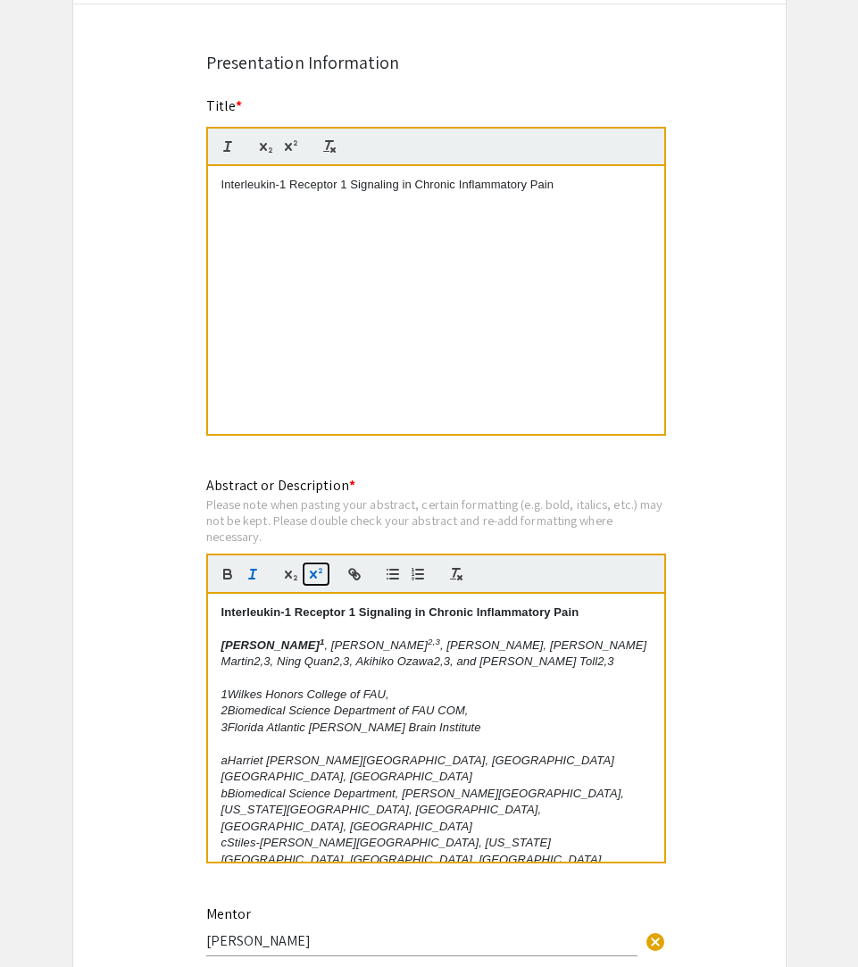
click at [319, 573] on icon "button" at bounding box center [320, 570] width 4 height 5
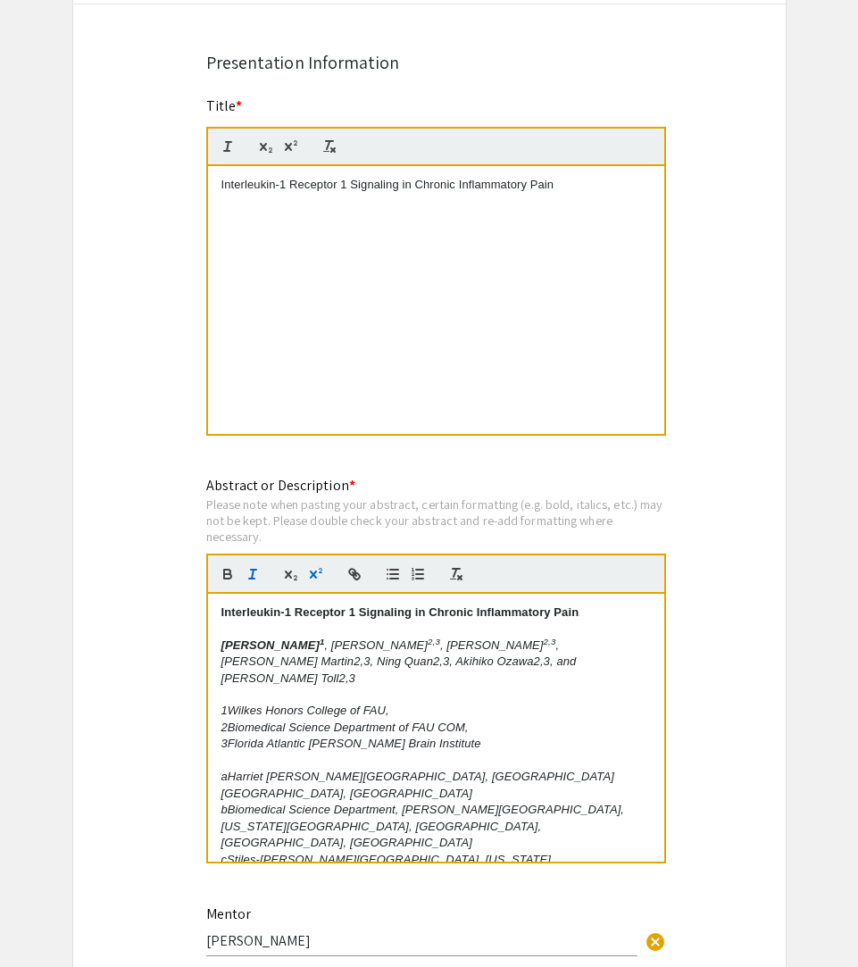
click at [580, 655] on em ", Mason Martin2,3, Ning Quan2,3, Akihiko Ozawa2,3, and Lawrence Toll2,3" at bounding box center [400, 661] width 359 height 46
click at [312, 578] on icon "button" at bounding box center [312, 574] width 7 height 8
drag, startPoint x: 539, startPoint y: 650, endPoint x: 646, endPoint y: 652, distance: 107.1
click at [646, 652] on p "Jake Thornberry 1 , Madeline Martinez 2,3 , Daniel Nemeth 2,3 , Mason Martin 2,…" at bounding box center [435, 661] width 429 height 49
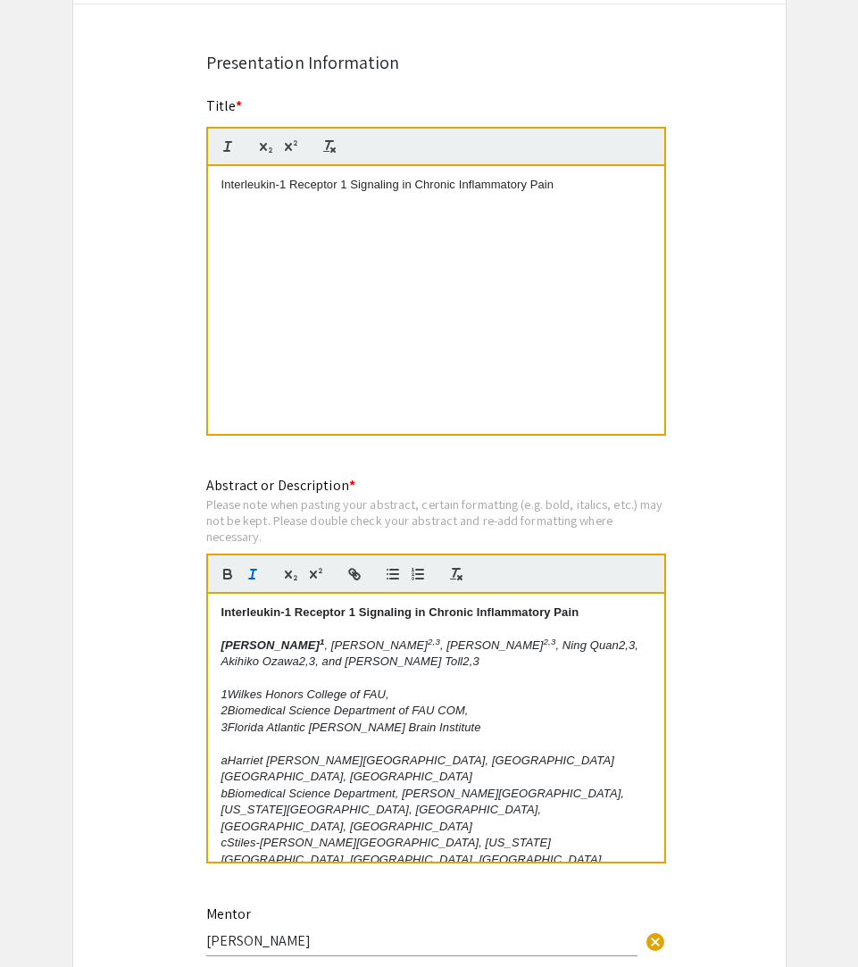
click at [615, 653] on em ", Ning Quan2,3, Akihiko Ozawa2,3, and Lawrence Toll2,3" at bounding box center [431, 652] width 420 height 29
drag, startPoint x: 610, startPoint y: 649, endPoint x: 595, endPoint y: 649, distance: 15.2
click at [595, 649] on em ", Ning Quan2,3, Akihiko Ozawa2,3, and Lawrence Toll2,3" at bounding box center [431, 652] width 420 height 29
click at [311, 574] on icon "button" at bounding box center [316, 574] width 16 height 16
drag, startPoint x: 273, startPoint y: 668, endPoint x: 262, endPoint y: 668, distance: 10.7
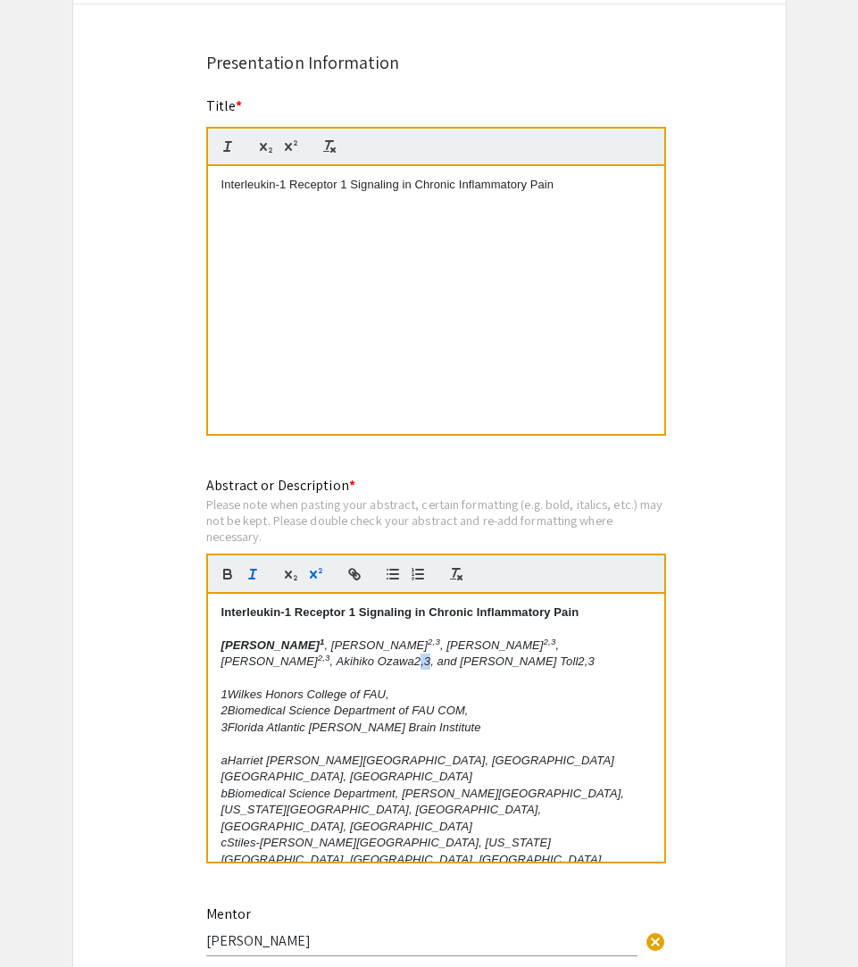
click at [330, 668] on em ", Akihiko Ozawa2,3, and Lawrence Toll2,3" at bounding box center [462, 660] width 264 height 13
drag, startPoint x: 260, startPoint y: 668, endPoint x: 274, endPoint y: 667, distance: 14.3
click at [330, 668] on em ", Akihiko Ozawa2,3, and Lawrence Toll2,3" at bounding box center [462, 660] width 264 height 13
click at [314, 578] on icon "button" at bounding box center [312, 574] width 7 height 8
drag, startPoint x: 374, startPoint y: 668, endPoint x: 408, endPoint y: 668, distance: 33.9
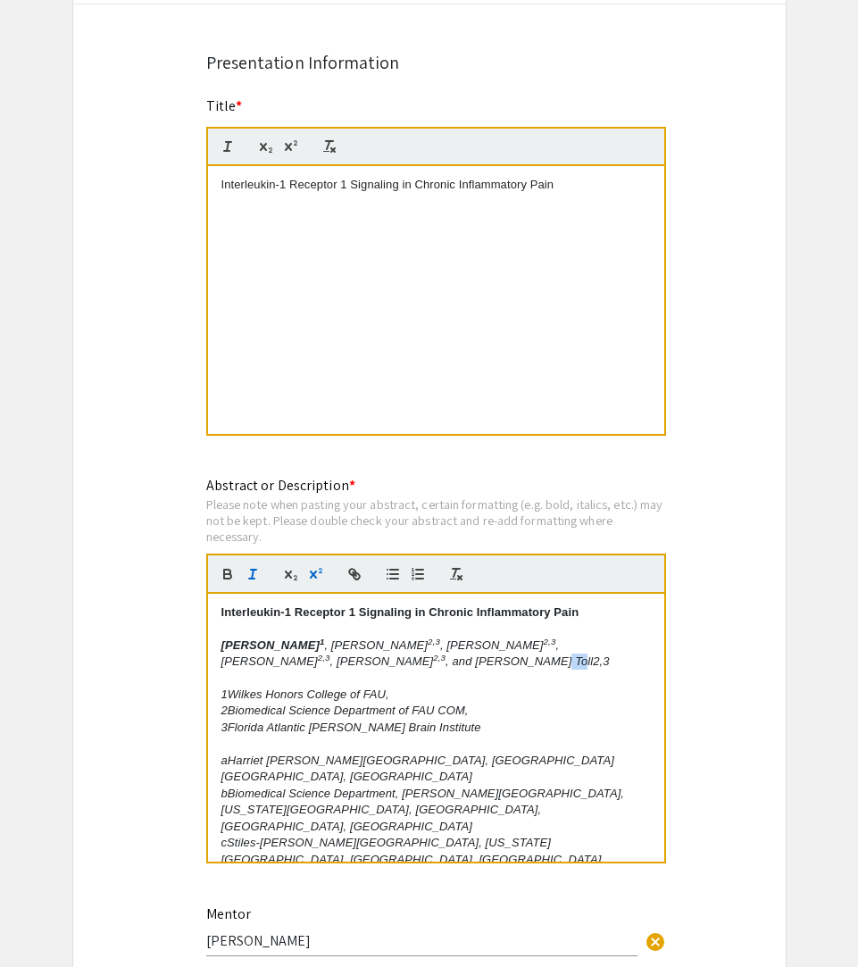
click at [408, 668] on p "Jake Thornberry 1 , Madeline Martinez 2,3 , Daniel Nemeth 2,3 , Ning Quan 2,3 ,…" at bounding box center [435, 653] width 429 height 33
click at [312, 577] on icon "button" at bounding box center [312, 574] width 7 height 8
click at [422, 677] on p at bounding box center [435, 678] width 429 height 16
click at [403, 676] on p at bounding box center [435, 678] width 429 height 16
click at [410, 666] on p "Jake Thornberry 1 , Madeline Martinez 2,3 , Daniel Nemeth 2,3 , Ning Quan 2,3 ,…" at bounding box center [435, 653] width 429 height 33
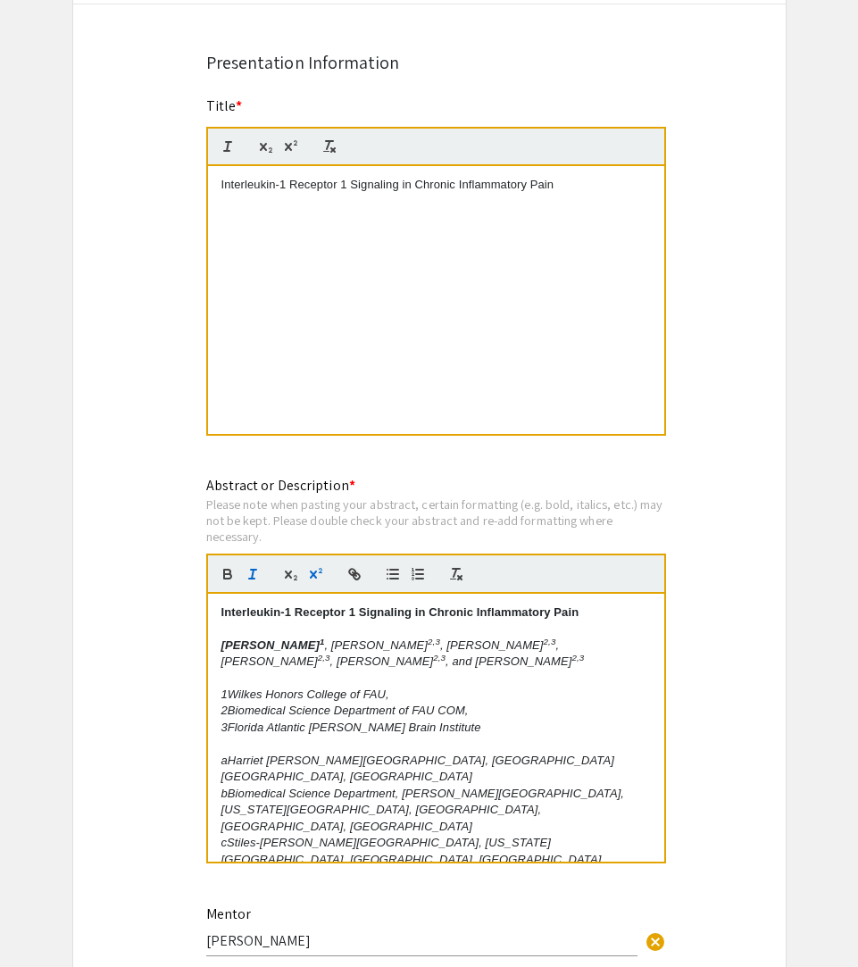
click at [230, 697] on em "1Wilkes Honors College of FAU," at bounding box center [305, 693] width 168 height 13
click at [317, 577] on icon "button" at bounding box center [316, 574] width 16 height 16
click at [227, 714] on em "2Biomedical Science Department of FAU COM," at bounding box center [344, 709] width 247 height 13
click at [318, 573] on icon "button" at bounding box center [316, 574] width 16 height 16
click at [229, 741] on p at bounding box center [435, 743] width 429 height 16
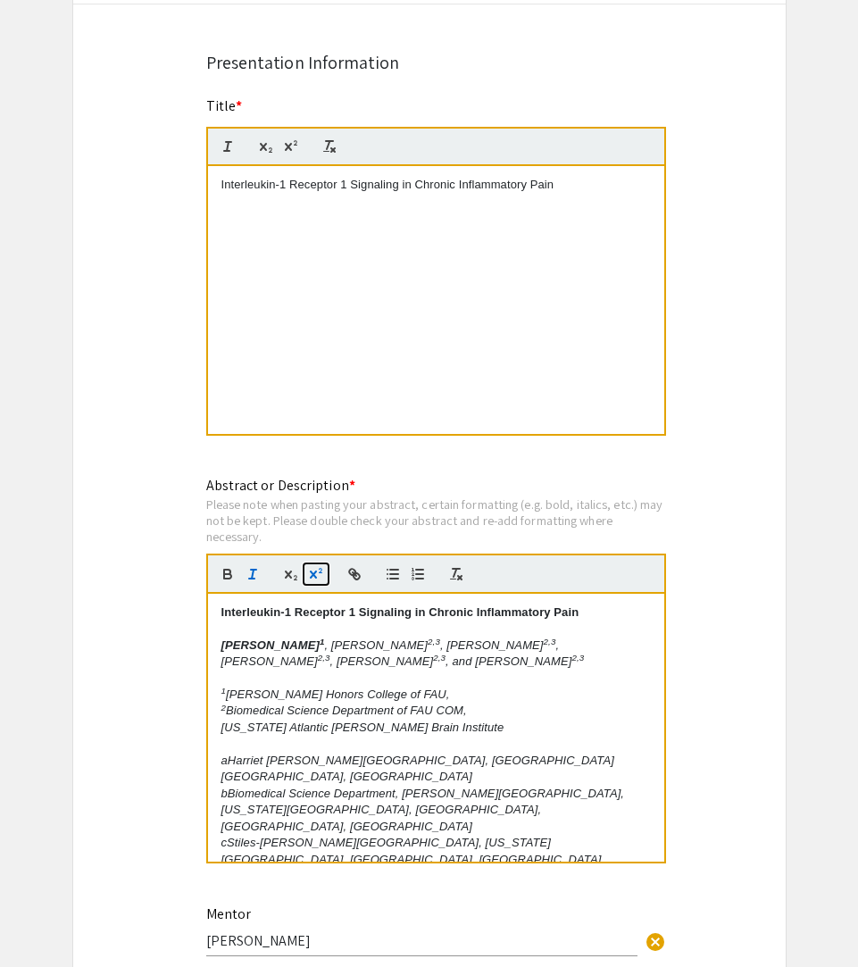
click at [318, 575] on icon "button" at bounding box center [316, 574] width 16 height 16
click at [357, 708] on p "2 Biomedical Science Department of FAU COM," at bounding box center [435, 710] width 429 height 16
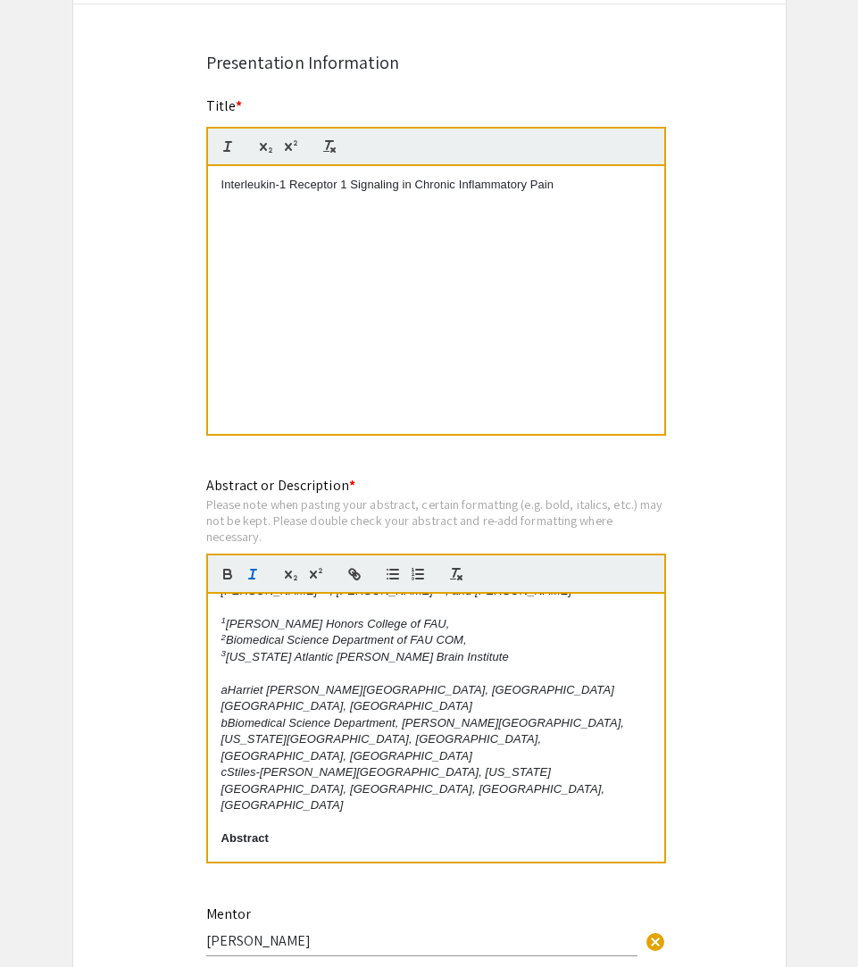
scroll to position [64, 0]
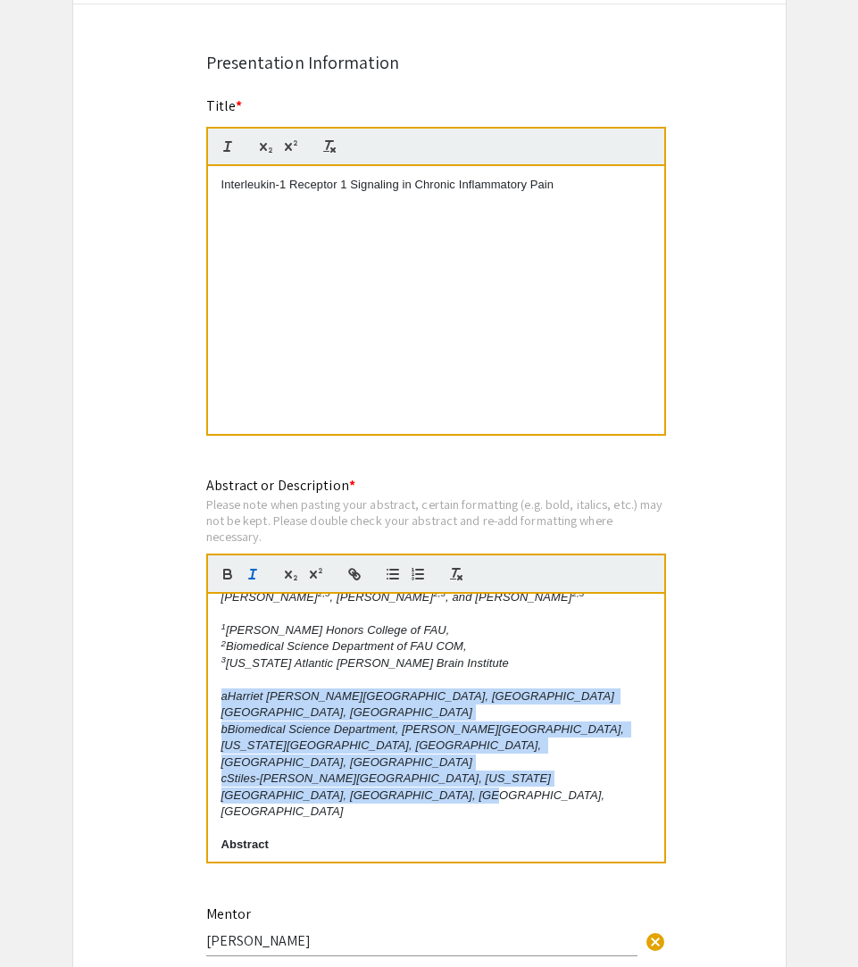
drag, startPoint x: 222, startPoint y: 702, endPoint x: 278, endPoint y: 764, distance: 84.1
click at [278, 764] on div "Interleukin-1 Receptor 1 Signaling in Chronic Inflammatory Pain Jake Thornberry…" at bounding box center [436, 728] width 456 height 268
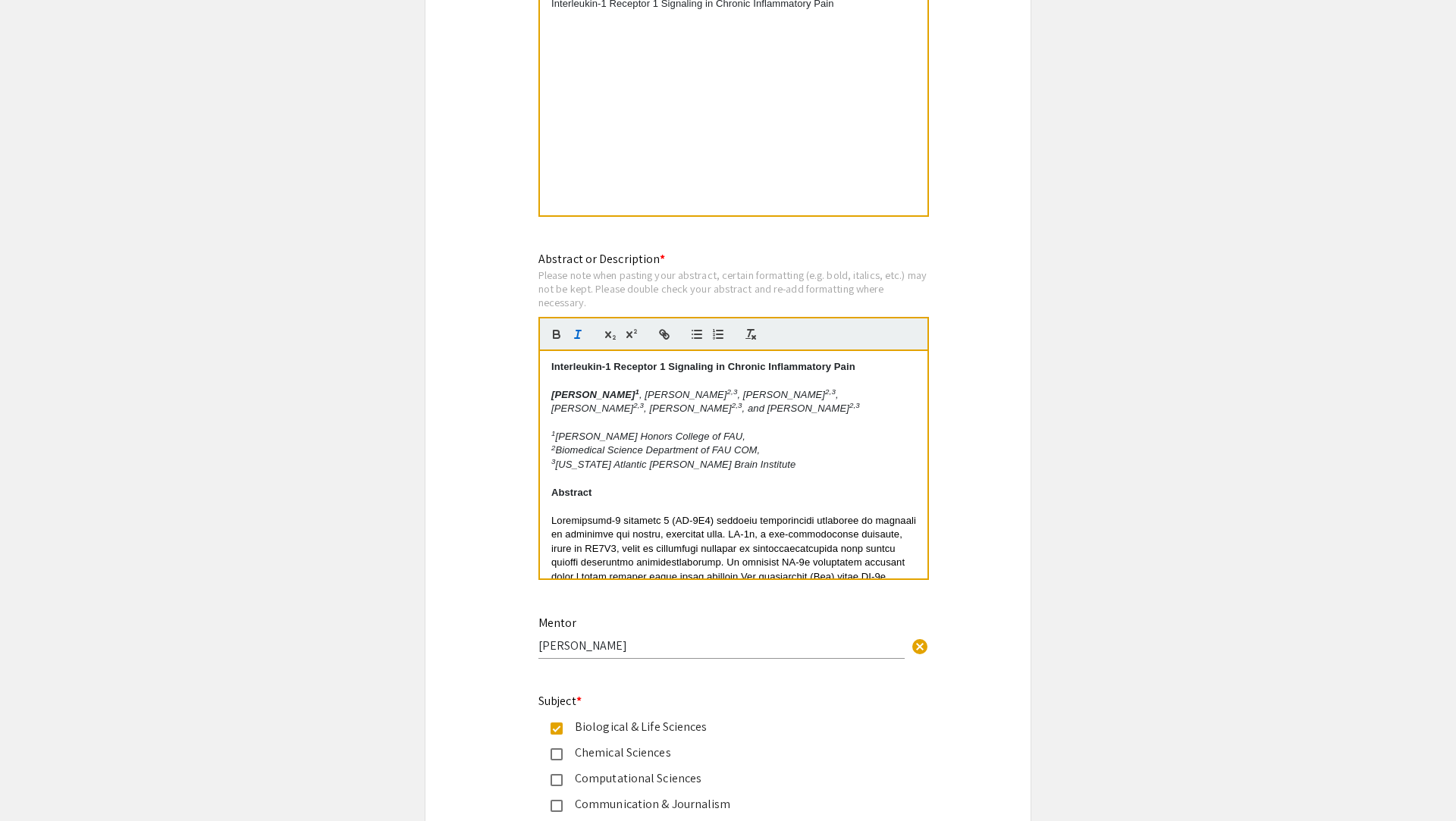
scroll to position [1322, 0]
drag, startPoint x: 549, startPoint y: 368, endPoint x: 892, endPoint y: 368, distance: 343.0
click at [728, 368] on div "Interleukin-1 Receptor 1 Signaling in Chronic Inflammatory Pain Jake Thornberry…" at bounding box center [733, 463] width 387 height 228
copy strong "Interleukin-1 Receptor 1 Signaling in Chronic Inflammatory Pain"
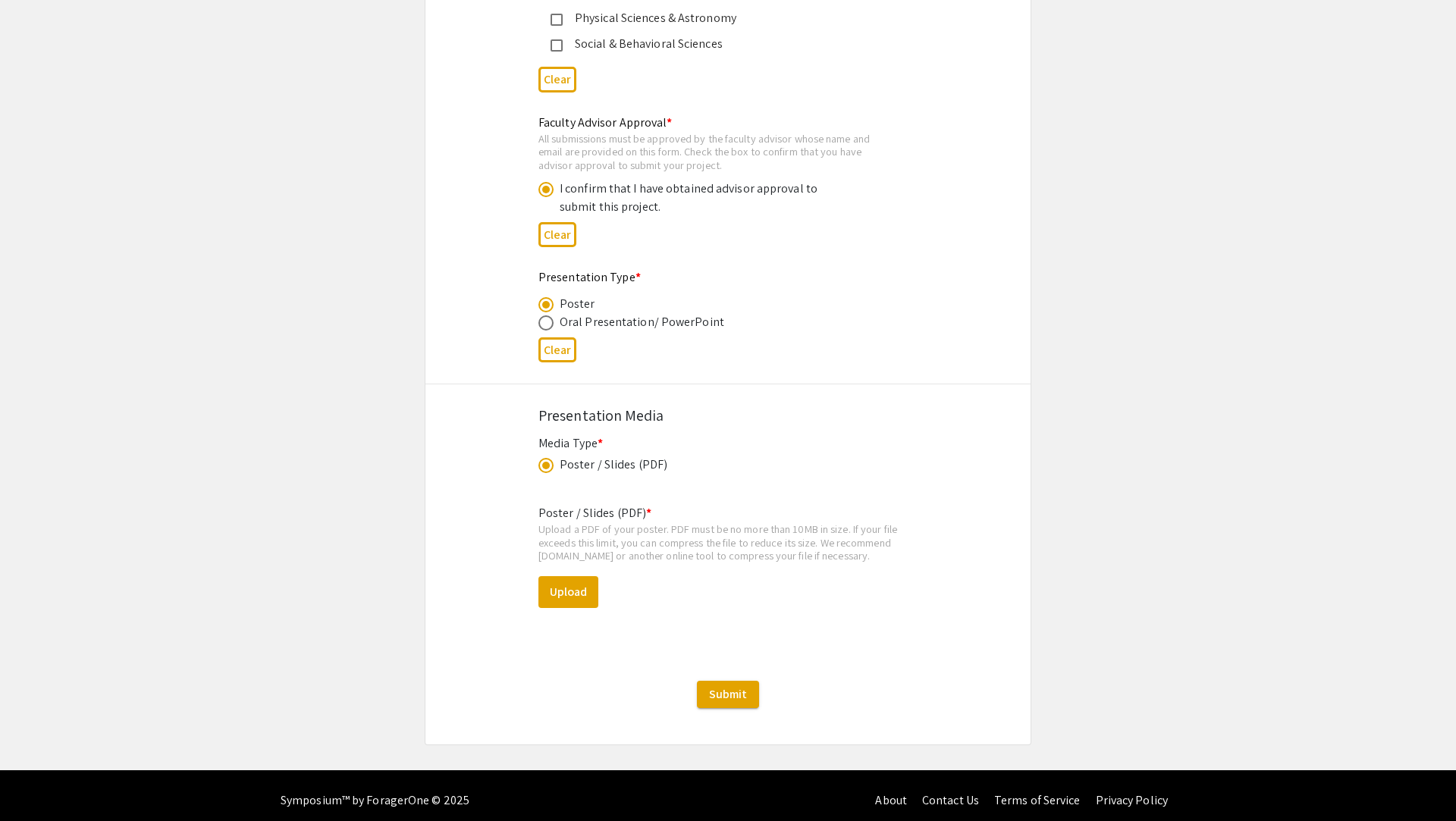
scroll to position [2237, 0]
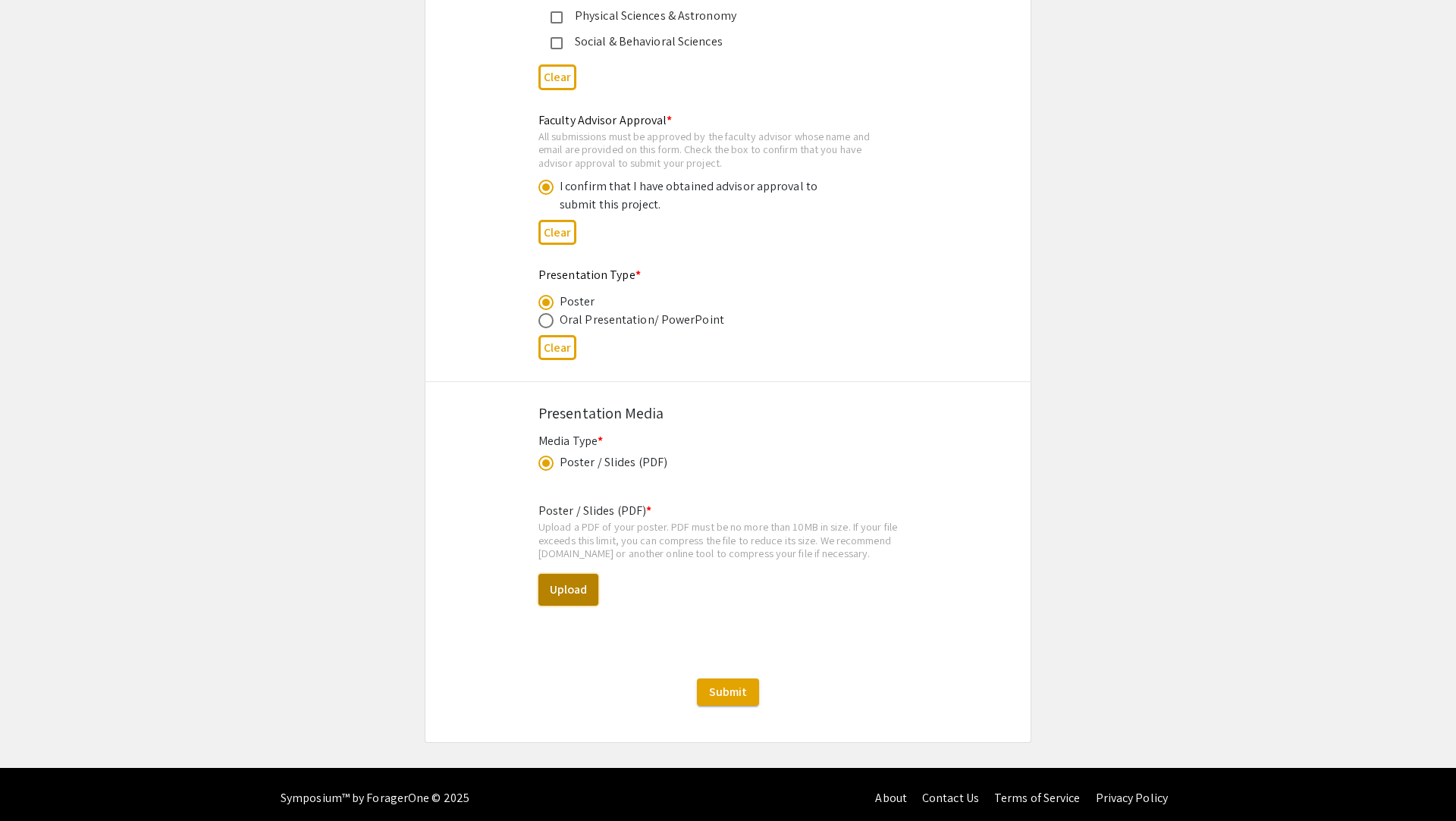
click at [574, 599] on button "Upload" at bounding box center [568, 589] width 60 height 31
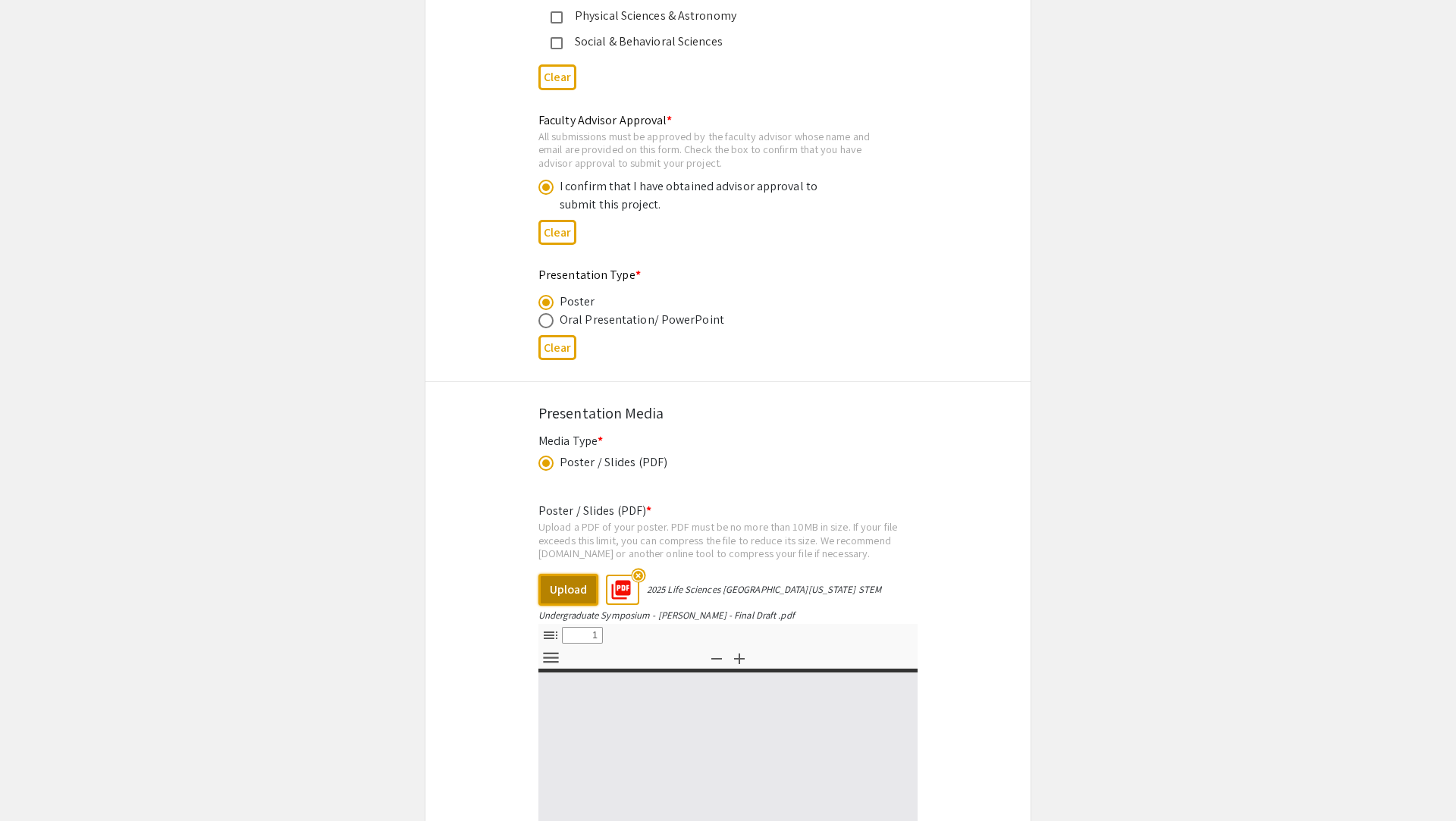
select select "custom"
type input "0"
select select "custom"
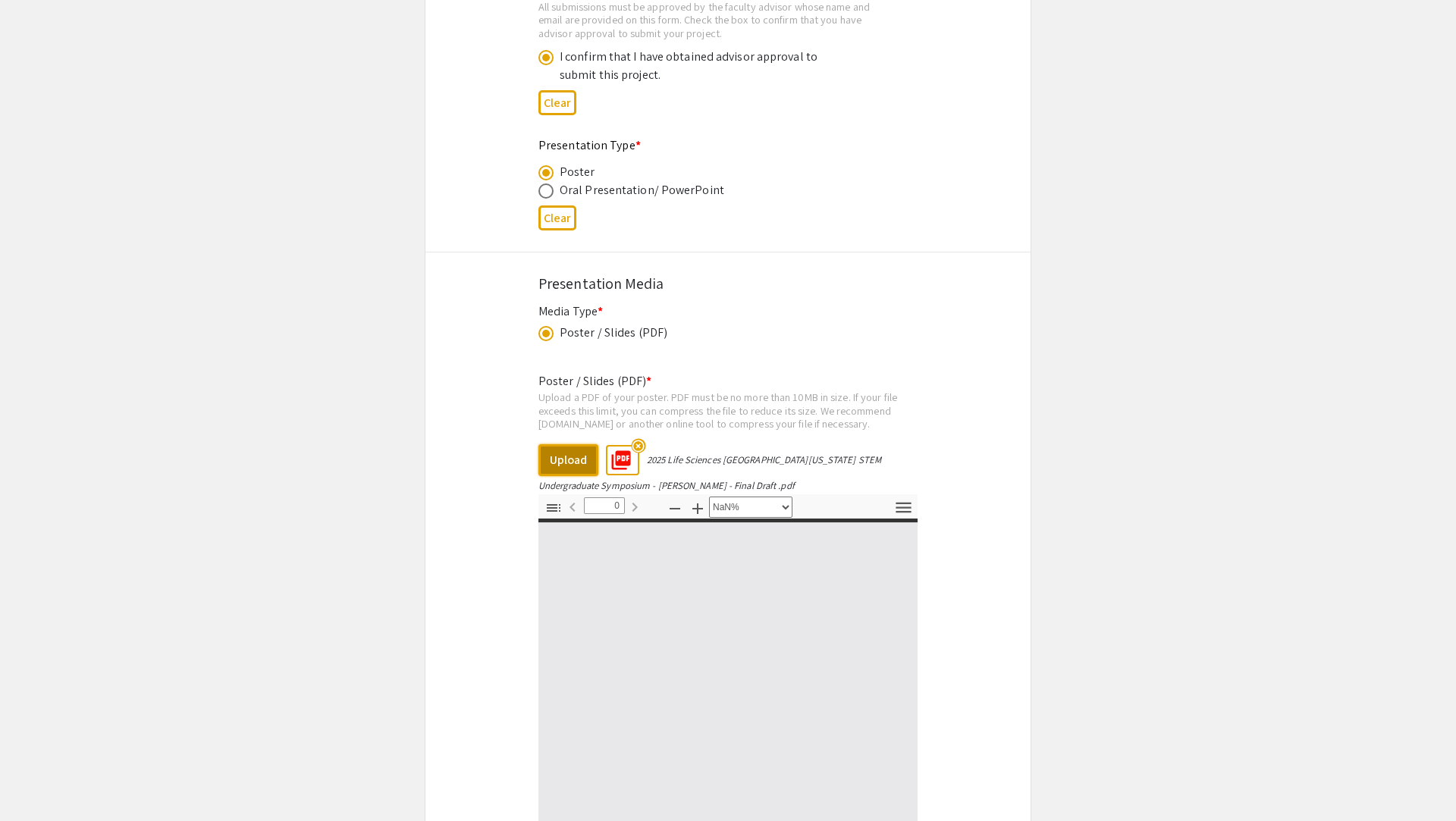
type input "1"
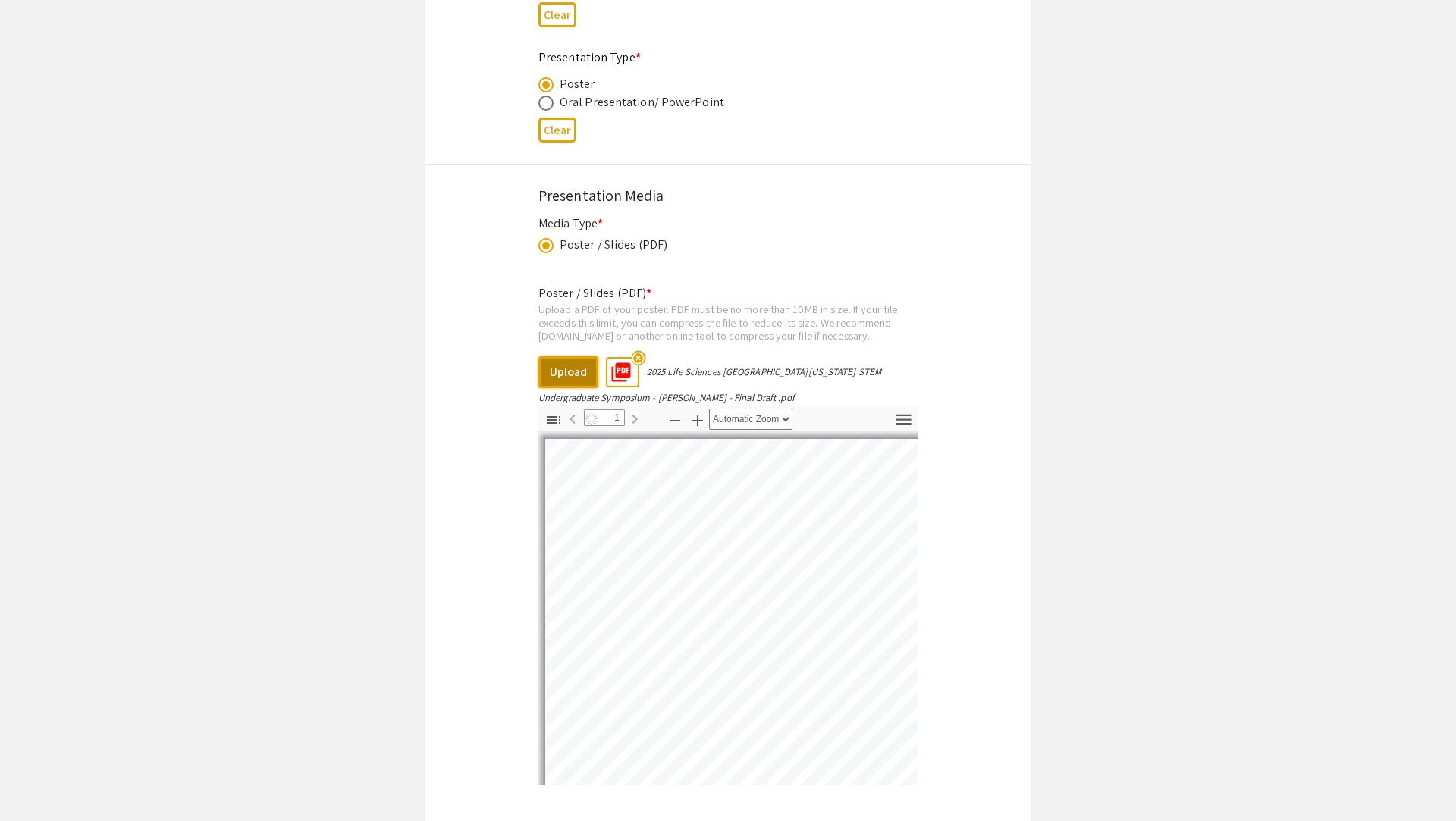
select select "auto"
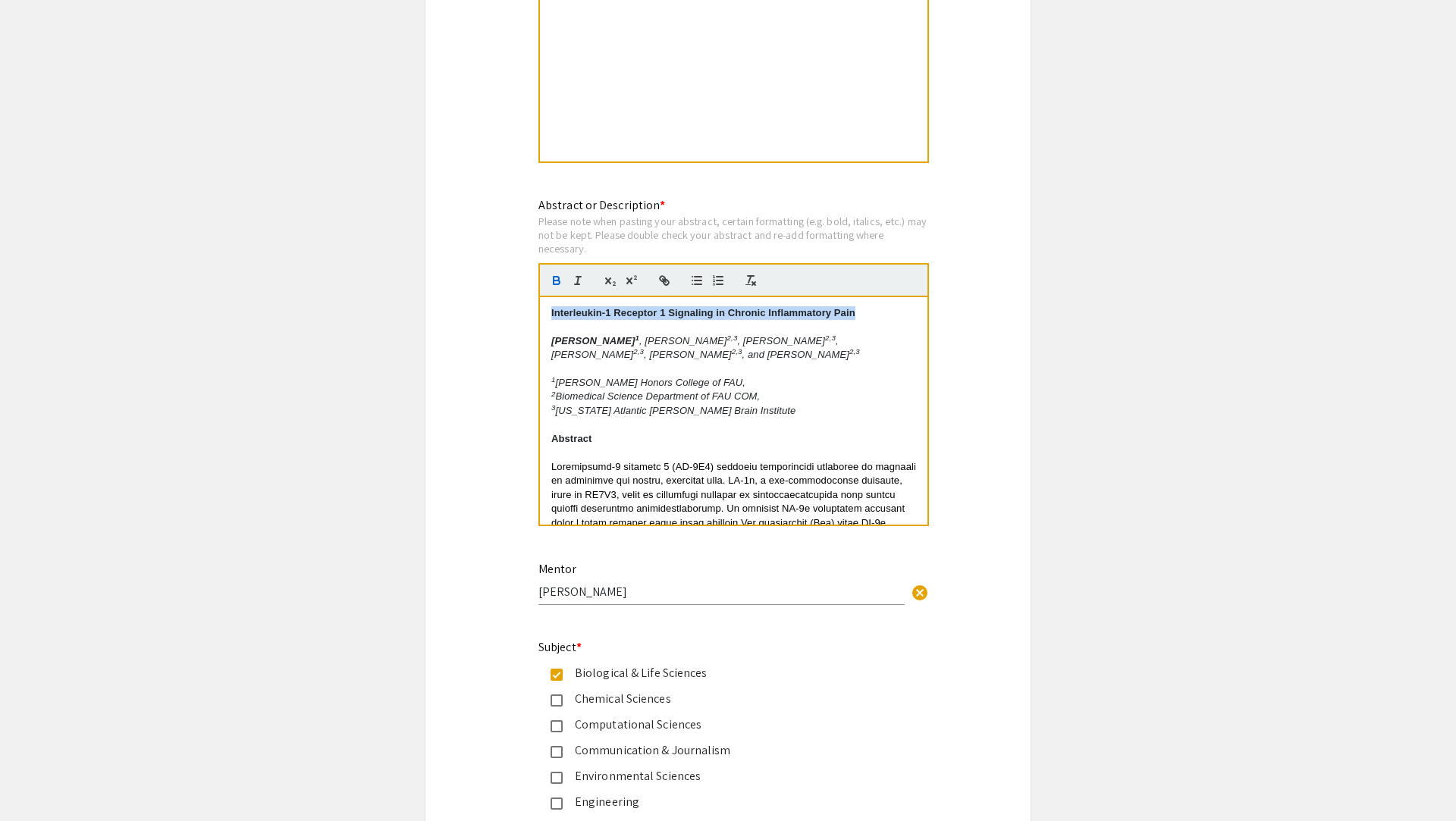
scroll to position [1357, 0]
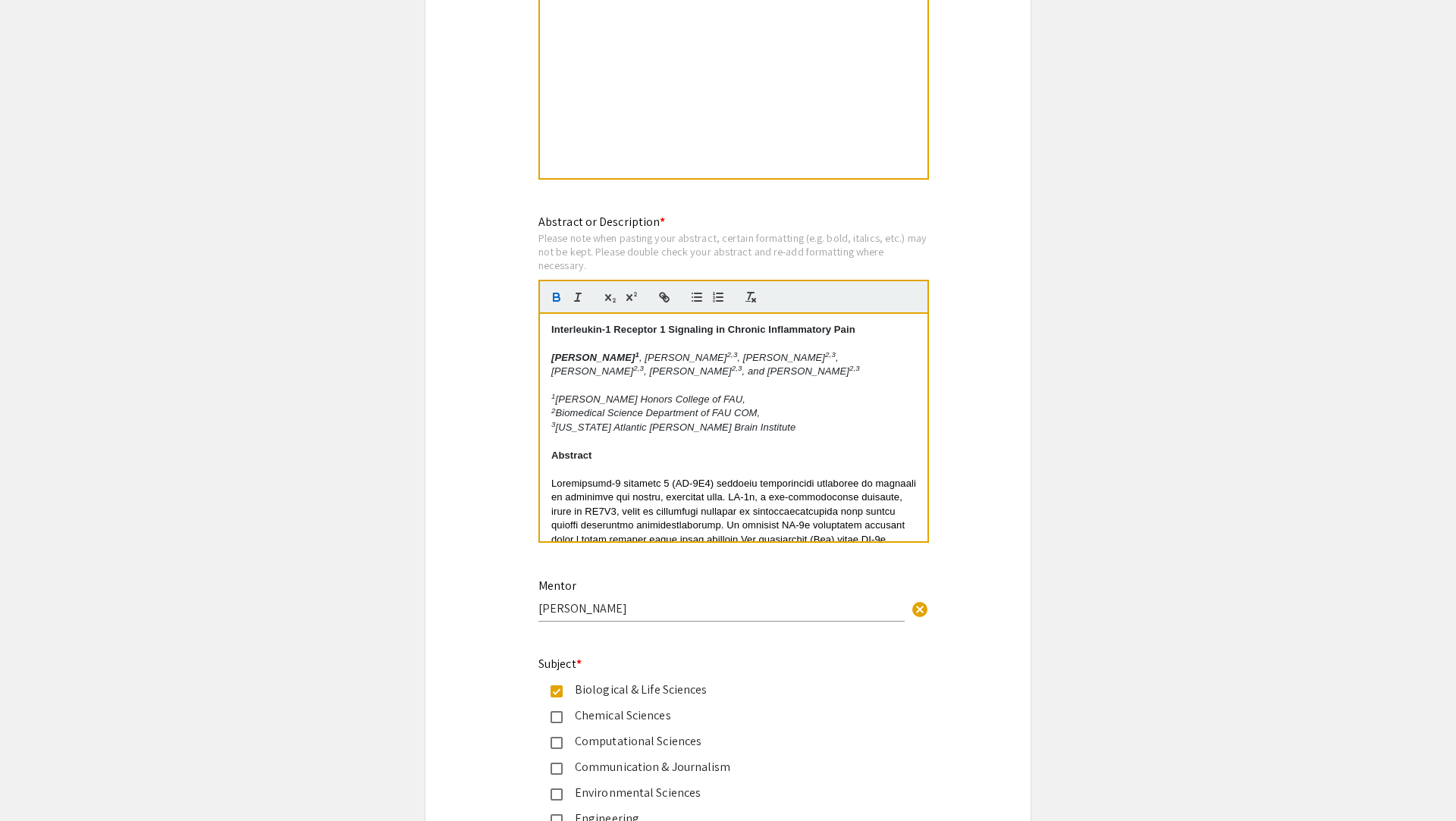
click at [728, 398] on p "1 Wilkes Honors College of FAU," at bounding box center [733, 399] width 364 height 14
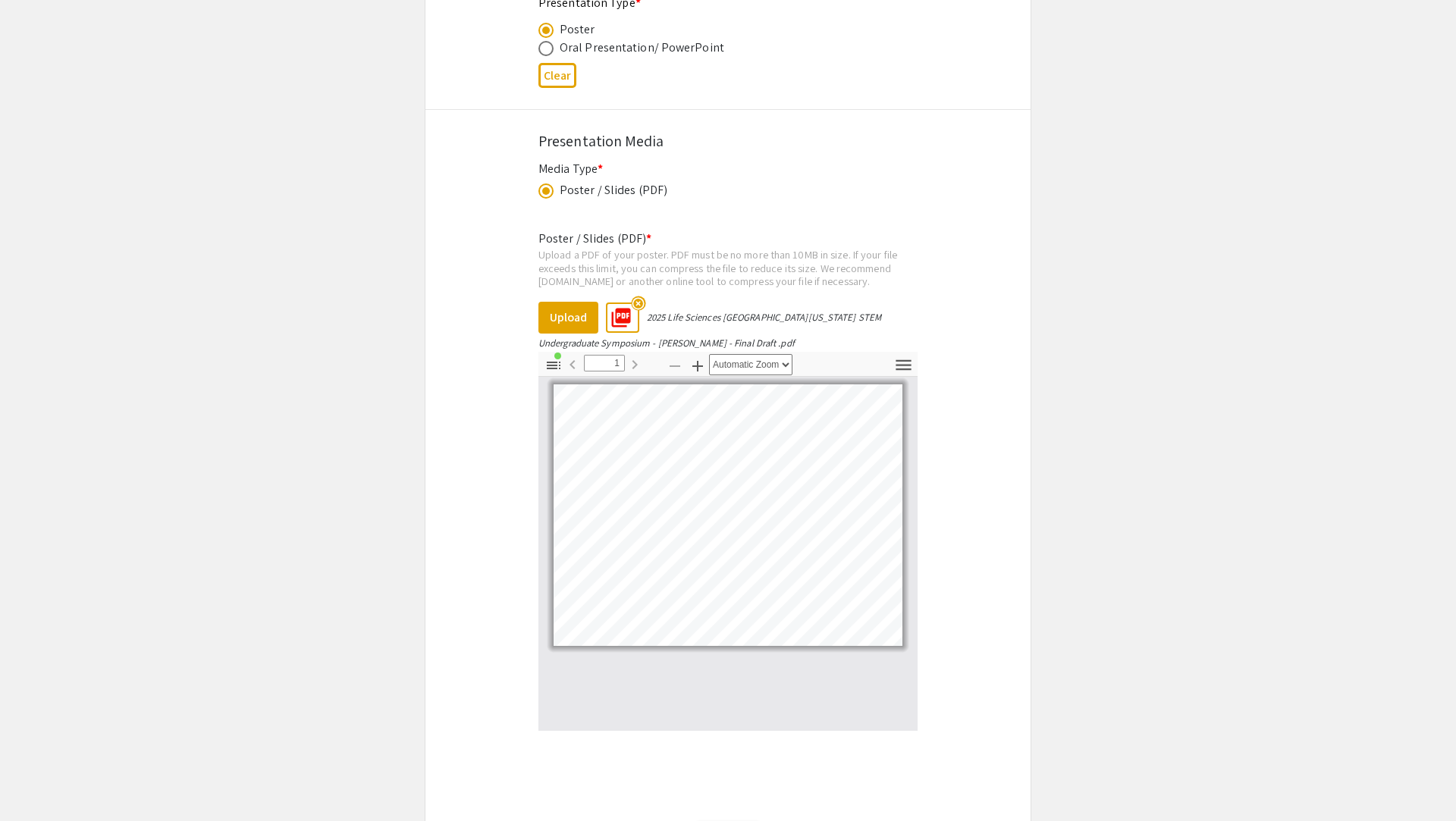
scroll to position [2663, 0]
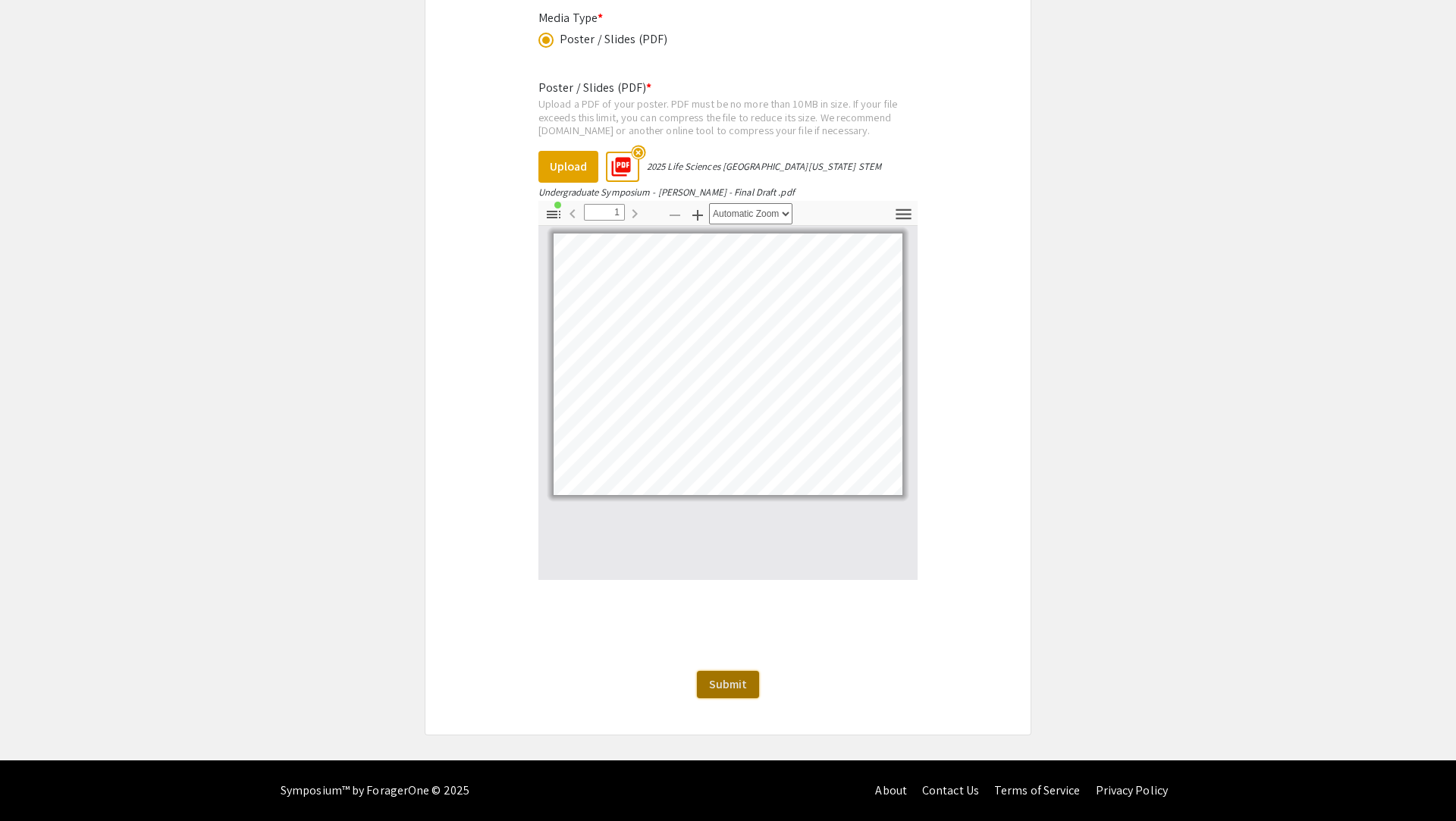
click at [728, 677] on span "Submit" at bounding box center [727, 683] width 38 height 16
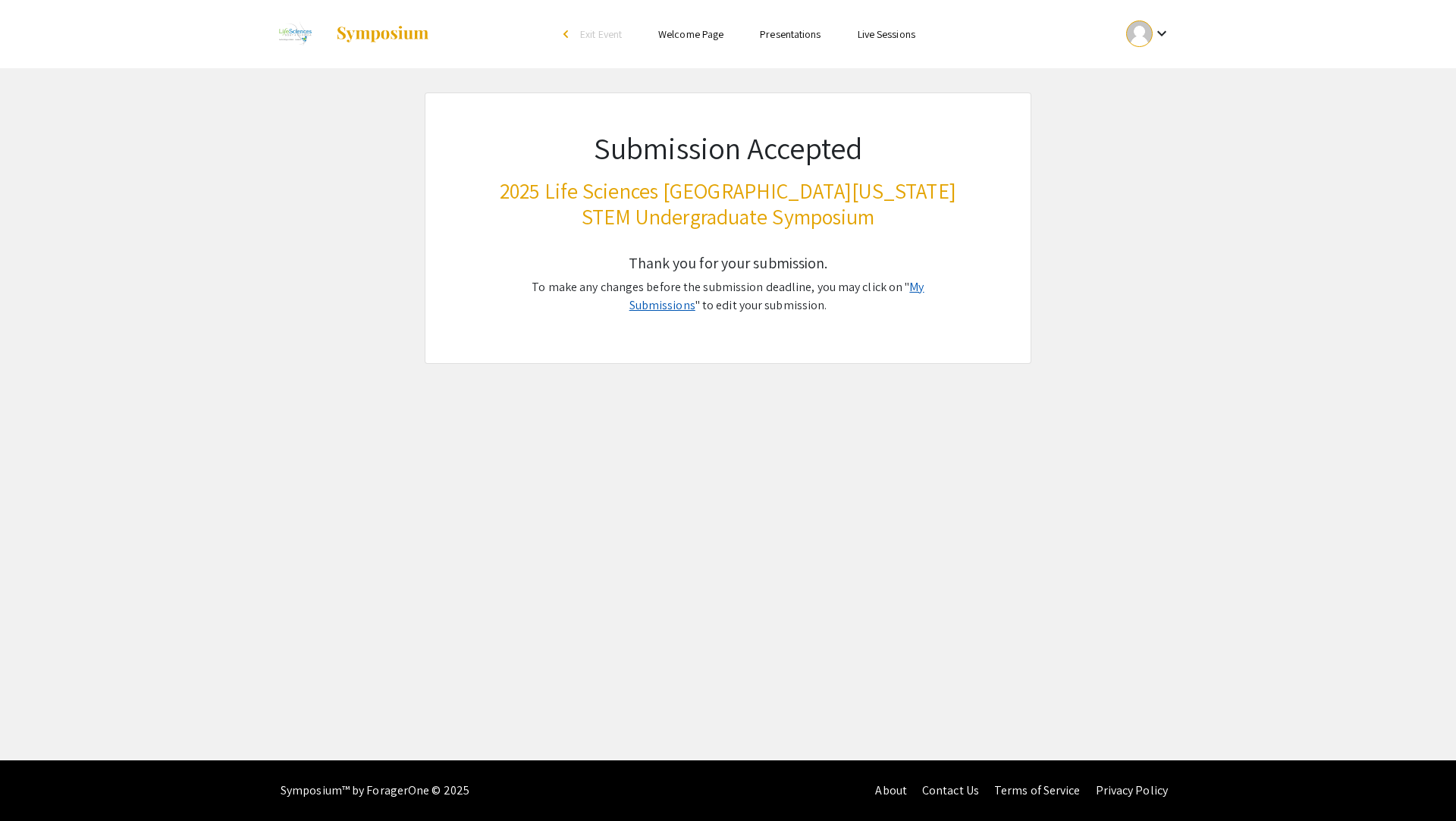
click at [728, 285] on link "My Submissions" at bounding box center [776, 295] width 295 height 34
